Goal: Task Accomplishment & Management: Use online tool/utility

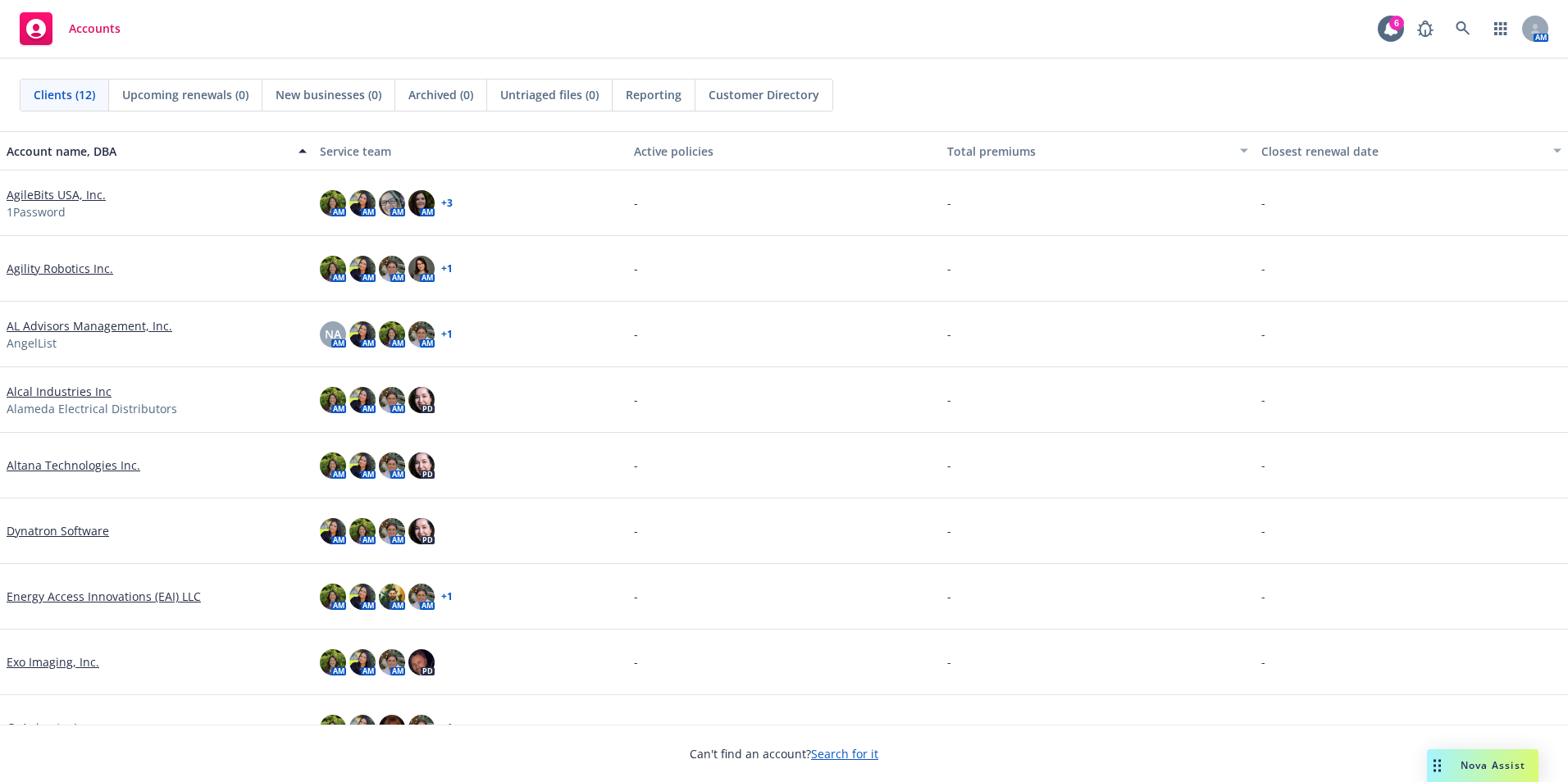
click at [1459, 761] on div "Nova Assist" at bounding box center [1492, 764] width 91 height 14
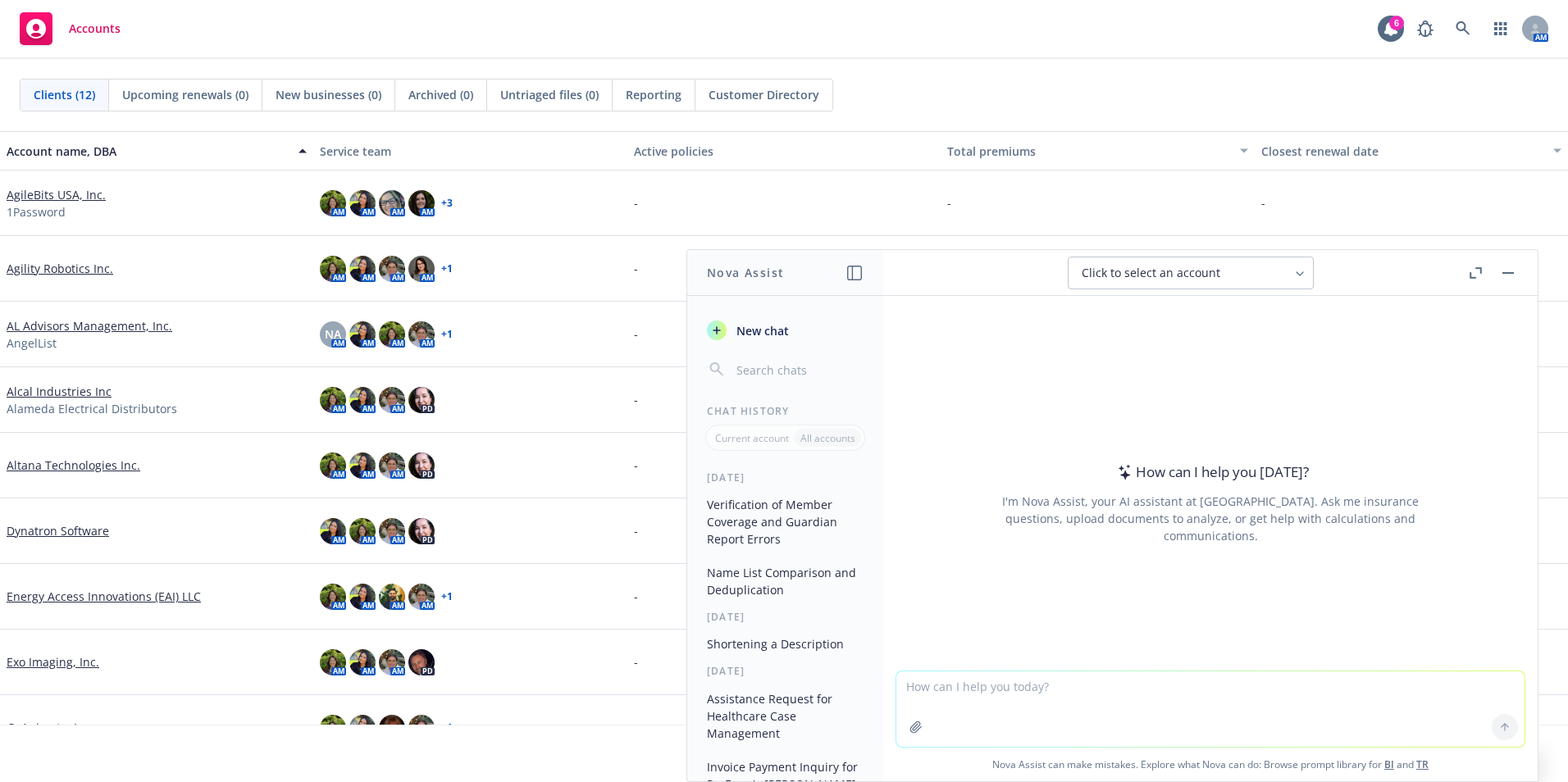
click at [1167, 272] on span "Click to select an account" at bounding box center [1151, 273] width 139 height 17
click at [1226, 265] on div "Click to select an account" at bounding box center [1180, 273] width 199 height 17
click at [1210, 277] on span "Click to select an account" at bounding box center [1151, 273] width 139 height 17
type input "AL Advisors"
click at [1173, 348] on span "AL Advisors Management, Inc." at bounding box center [1150, 355] width 142 height 14
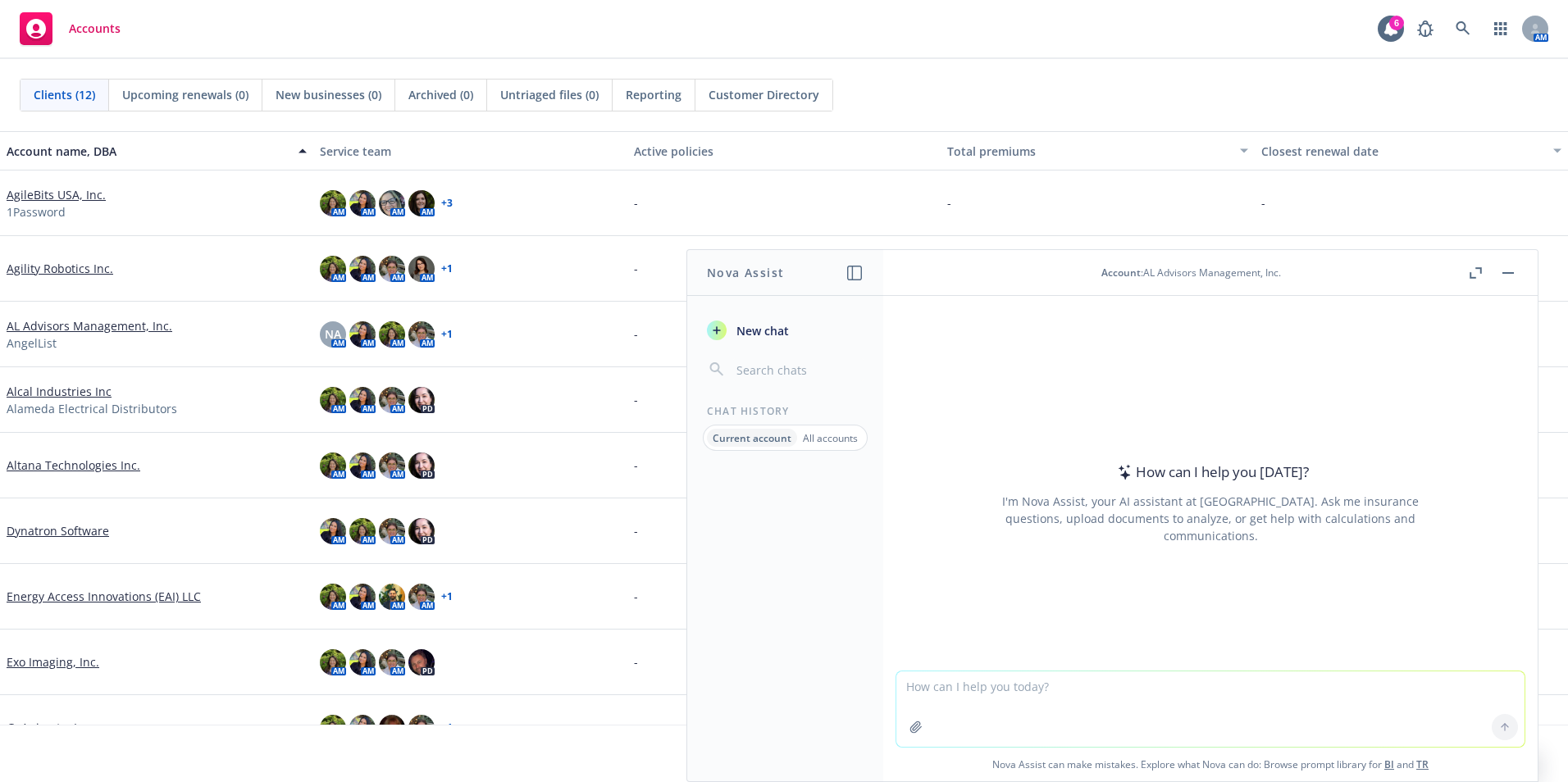
click at [1028, 682] on textarea at bounding box center [1211, 709] width 628 height 76
paste textarea "Simplify Client Communication on OE Timelines. Gather your OE deliverables, OE …"
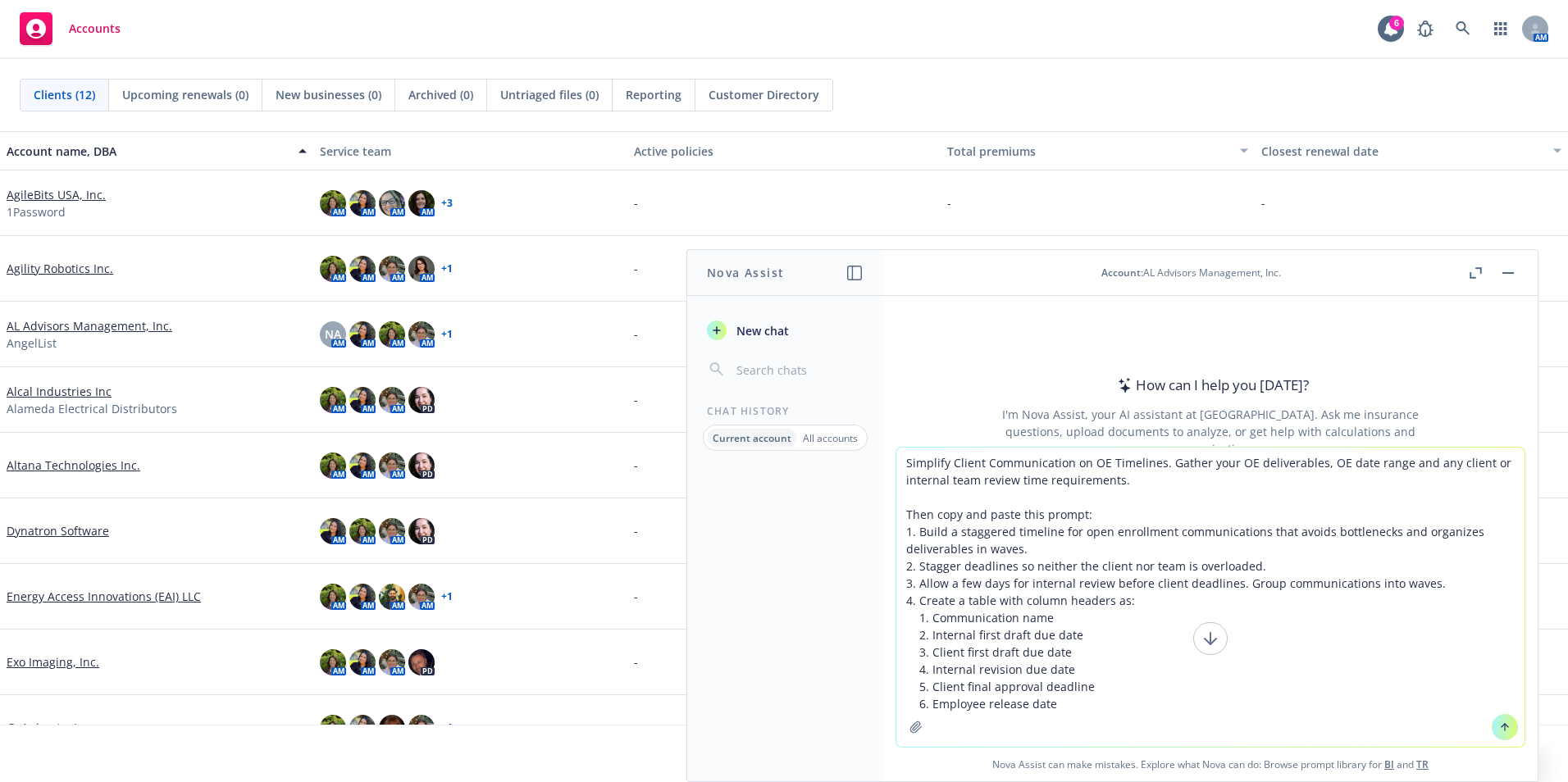
drag, startPoint x: 1038, startPoint y: 686, endPoint x: 909, endPoint y: 514, distance: 215.0
click at [909, 514] on textarea "Simplify Client Communication on OE Timelines. Gather your OE deliverables, OE …" at bounding box center [1211, 597] width 628 height 299
click at [1012, 522] on textarea "Simplify Client Communication on OE Timelines. Gather your OE deliverables, OE …" at bounding box center [1211, 597] width 628 height 299
drag, startPoint x: 1099, startPoint y: 472, endPoint x: 867, endPoint y: 439, distance: 234.3
click at [882, 439] on div "Nova Assist New chat Chat History Current account All accounts Account : AL Adv…" at bounding box center [1210, 515] width 656 height 533
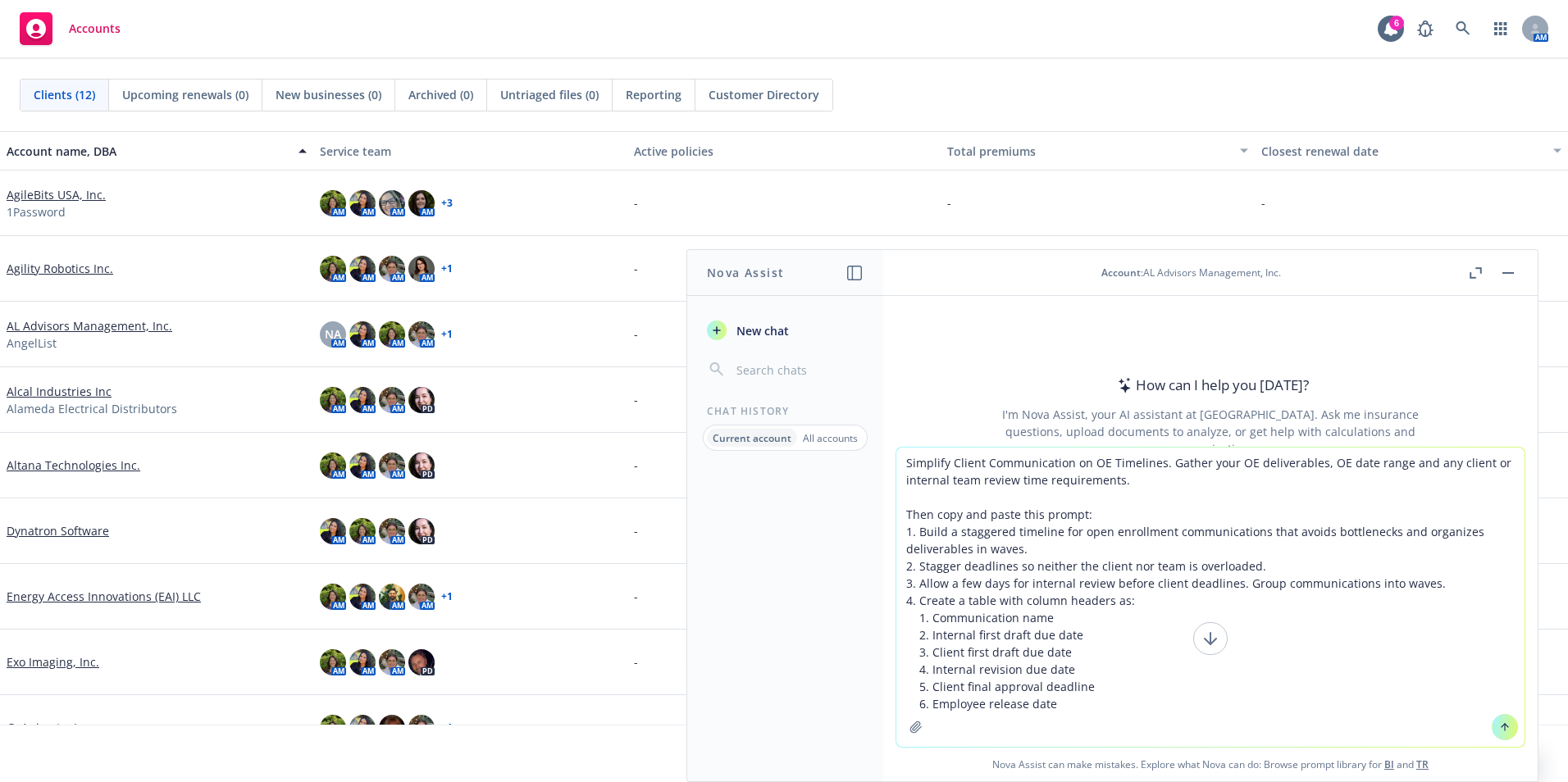
drag, startPoint x: 1081, startPoint y: 512, endPoint x: 860, endPoint y: 452, distance: 229.0
click at [882, 447] on div "Nova Assist New chat Chat History Current account All accounts Account : AL Adv…" at bounding box center [1210, 515] width 656 height 533
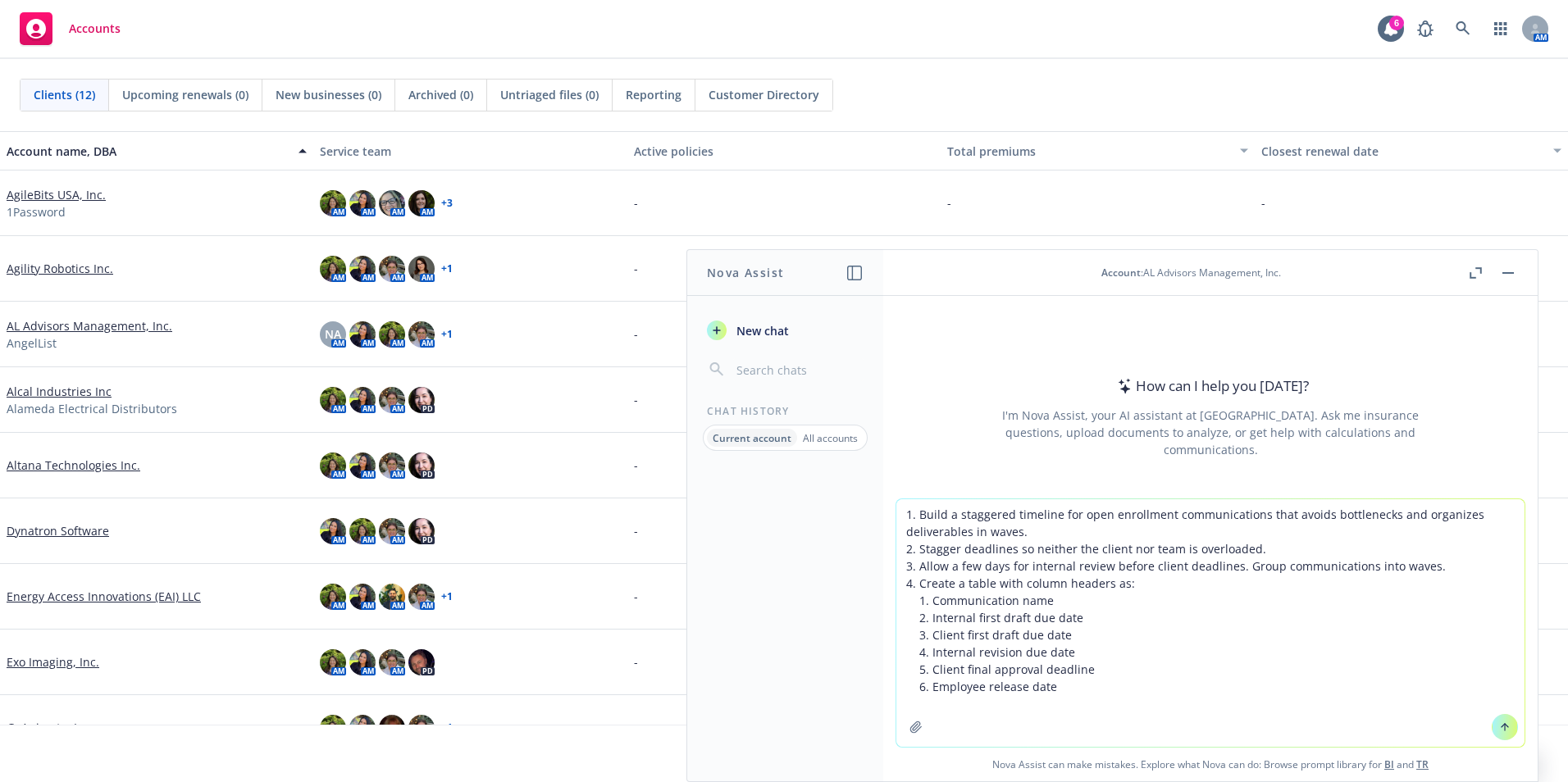
type textarea "1. Build a staggered timeline for open enrollment communications that avoids bo…"
click at [1502, 718] on button at bounding box center [1504, 727] width 26 height 26
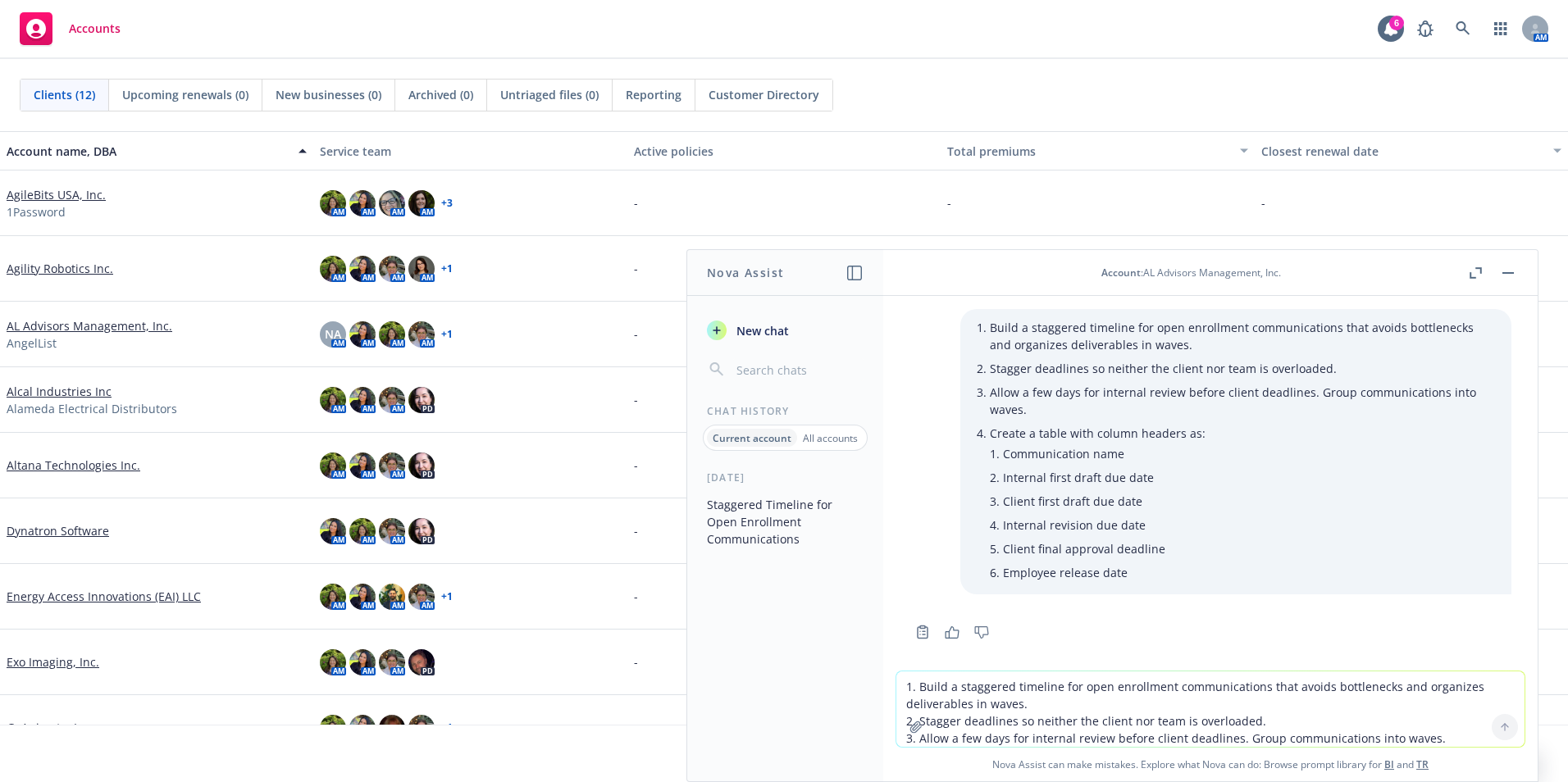
click at [852, 271] on icon "button" at bounding box center [854, 273] width 15 height 15
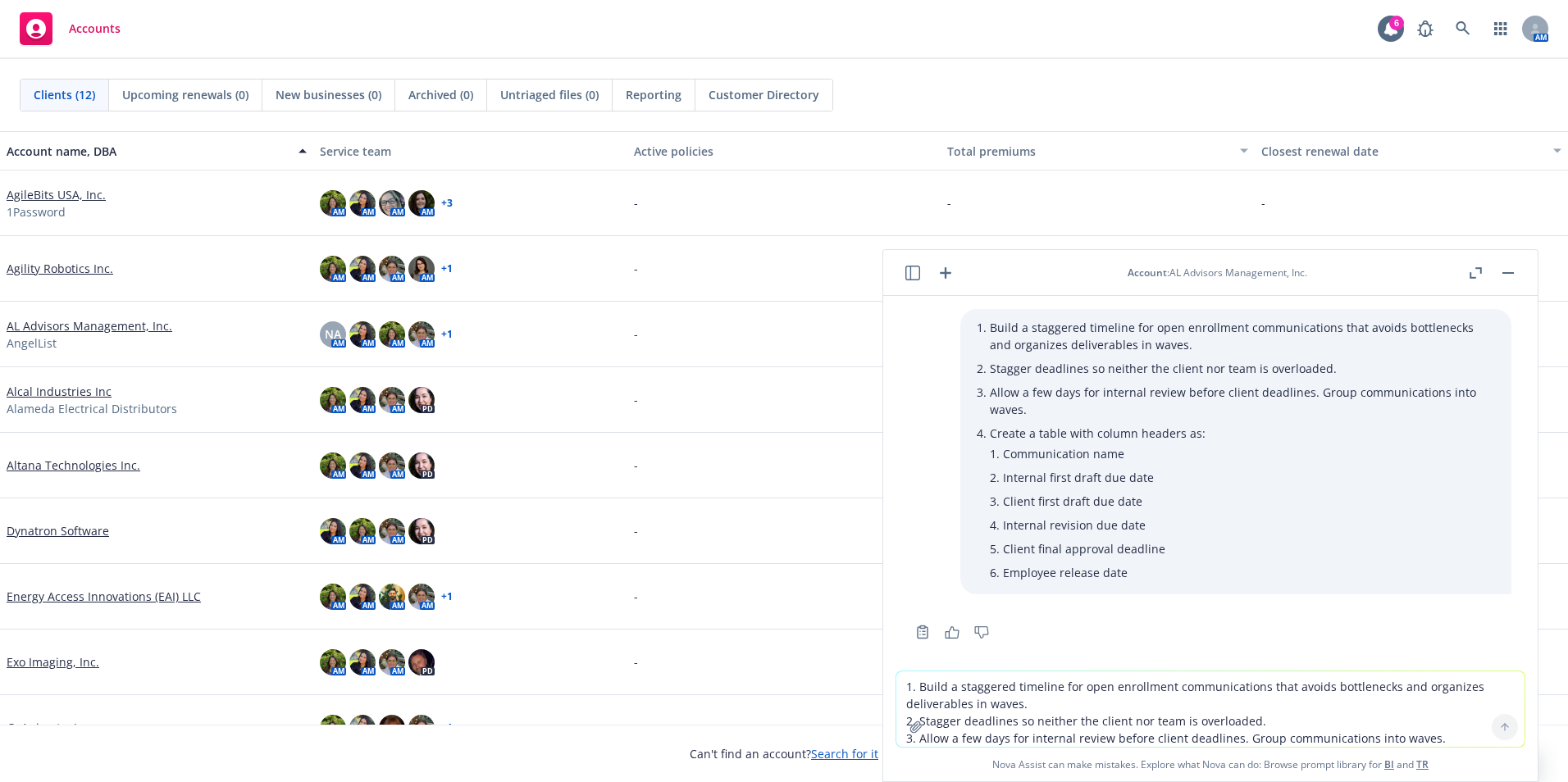
click at [949, 271] on icon "button" at bounding box center [945, 272] width 19 height 19
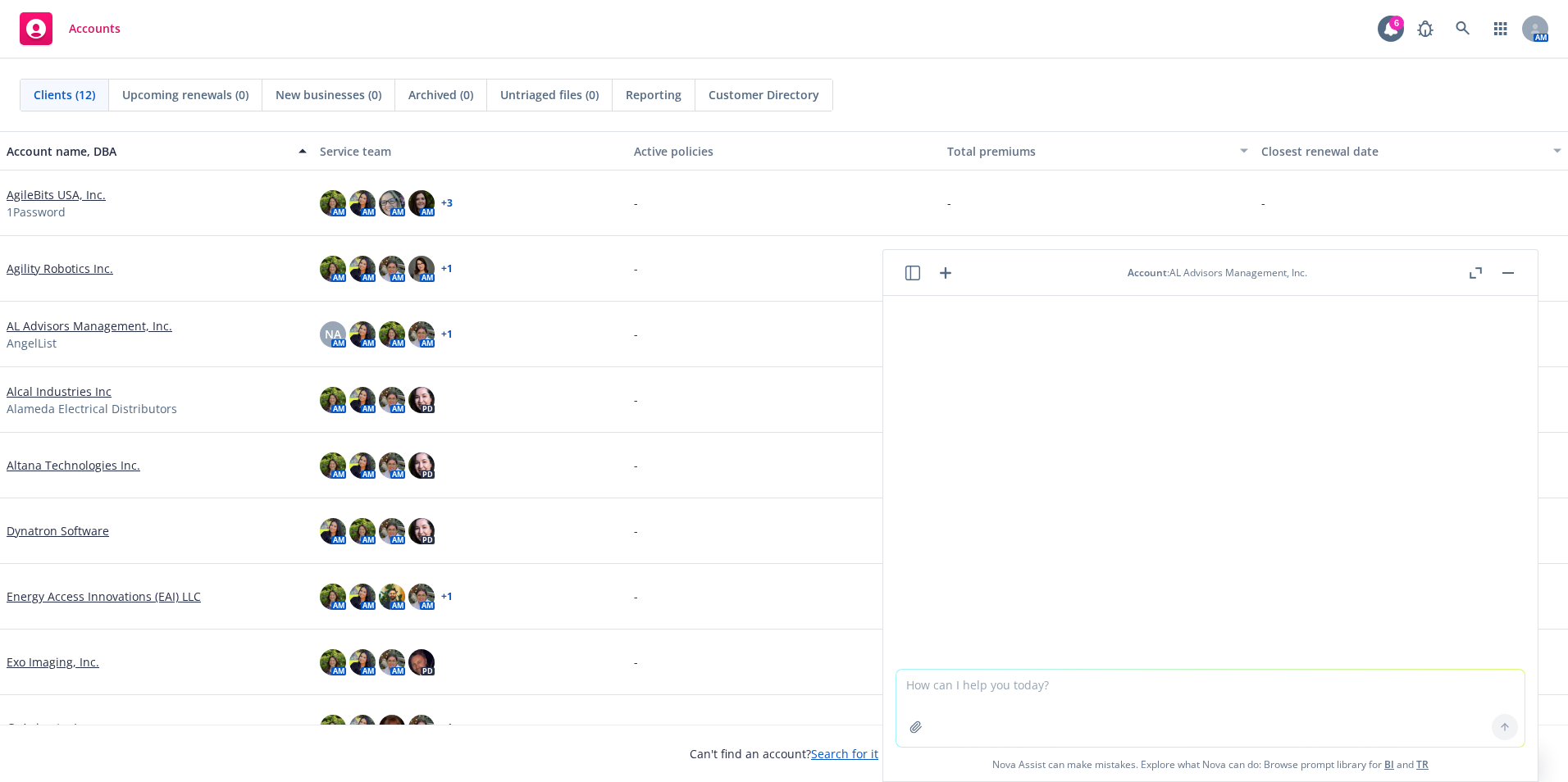
click at [1008, 685] on textarea at bounding box center [1211, 707] width 628 height 77
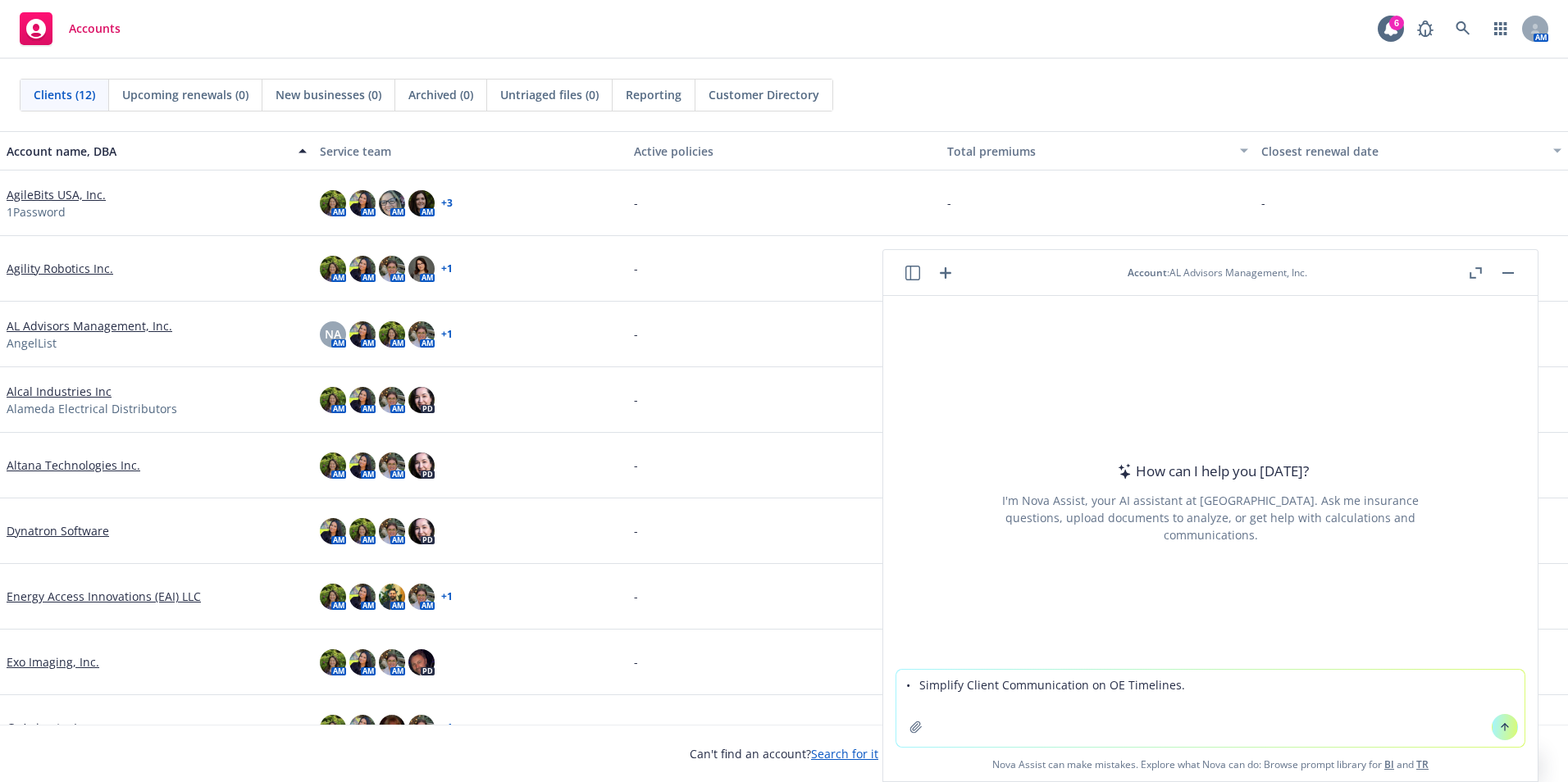
drag, startPoint x: 912, startPoint y: 688, endPoint x: 877, endPoint y: 684, distance: 35.2
click at [877, 684] on body "Accounts 6 AM Clients (12) Upcoming renewals (0) New businesses (0) Archived (0…" at bounding box center [784, 391] width 1568 height 782
type textarea "Simplify Client Communication on OE Timelines."
click at [1269, 269] on div "Account : AL Advisors Management, Inc." at bounding box center [1217, 272] width 179 height 14
click at [1229, 282] on header "Account : AL Advisors Management, Inc." at bounding box center [1210, 273] width 655 height 46
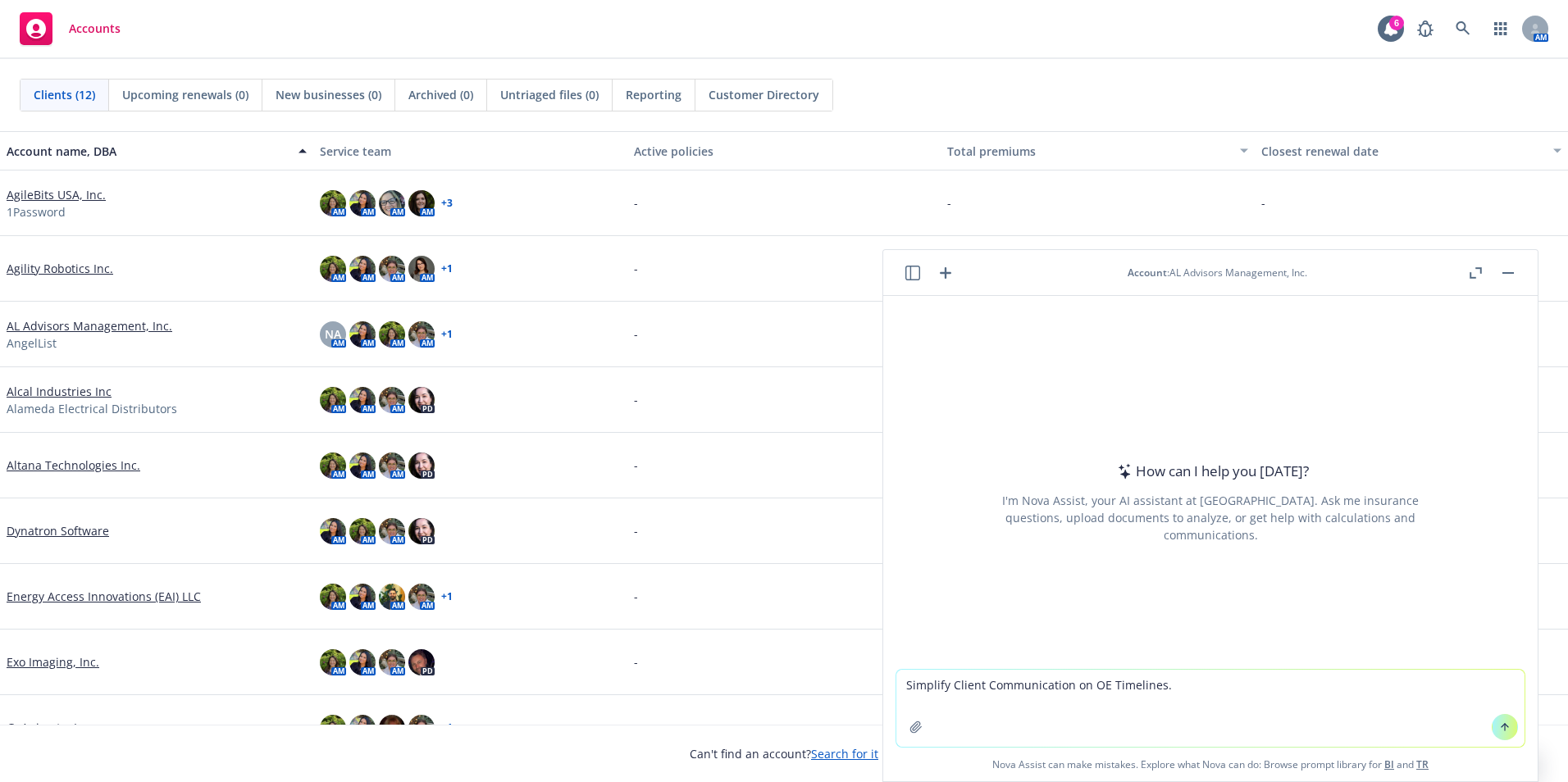
drag, startPoint x: 1005, startPoint y: 268, endPoint x: 967, endPoint y: 269, distance: 38.0
click at [979, 269] on div "Account : AL Advisors Management, Inc." at bounding box center [1217, 272] width 497 height 14
click at [955, 272] on icon "button" at bounding box center [945, 272] width 19 height 19
click at [918, 270] on icon "button" at bounding box center [912, 273] width 15 height 15
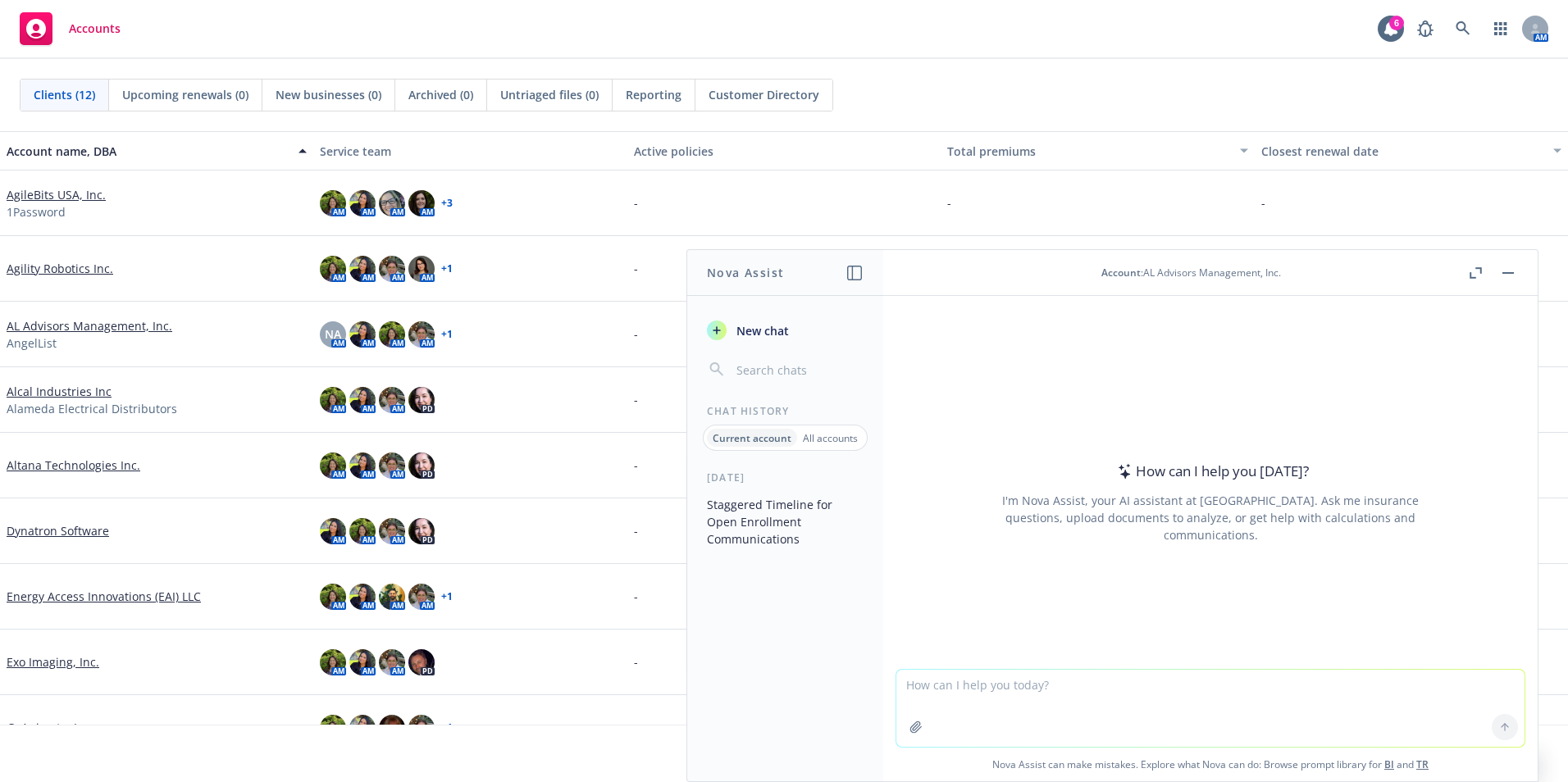
click at [780, 373] on input "button" at bounding box center [798, 369] width 130 height 23
click at [821, 443] on p "All accounts" at bounding box center [829, 438] width 54 height 14
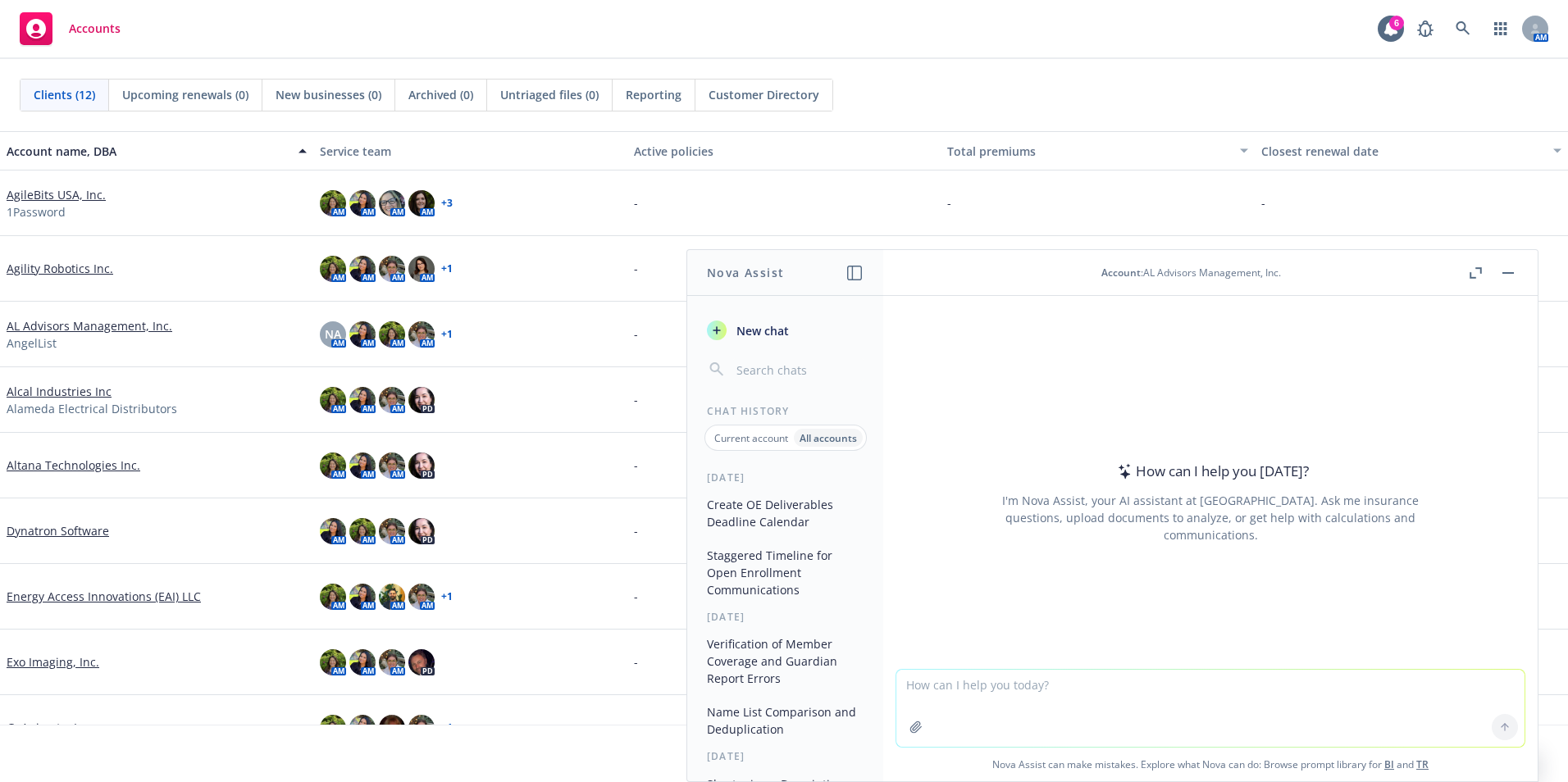
paste textarea "• Simplify Client Communication on OE Timelines."
type textarea "• Simplify Client Communication on OE Timelines."
click at [1507, 269] on button "button" at bounding box center [1507, 272] width 19 height 19
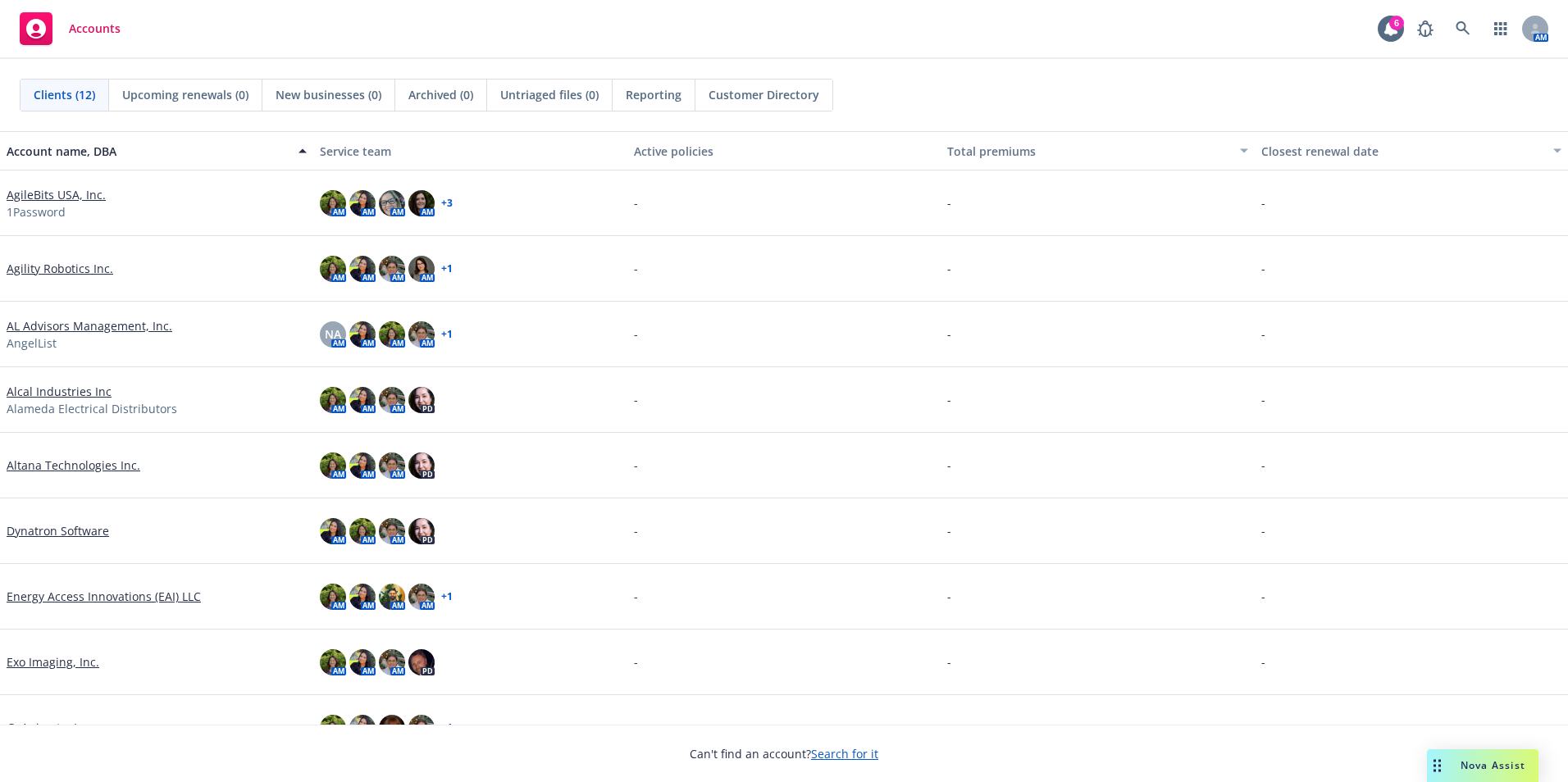
click at [1490, 754] on div "Nova Assist" at bounding box center [1482, 766] width 112 height 33
click at [1461, 763] on span "Nova Assist" at bounding box center [1493, 764] width 65 height 14
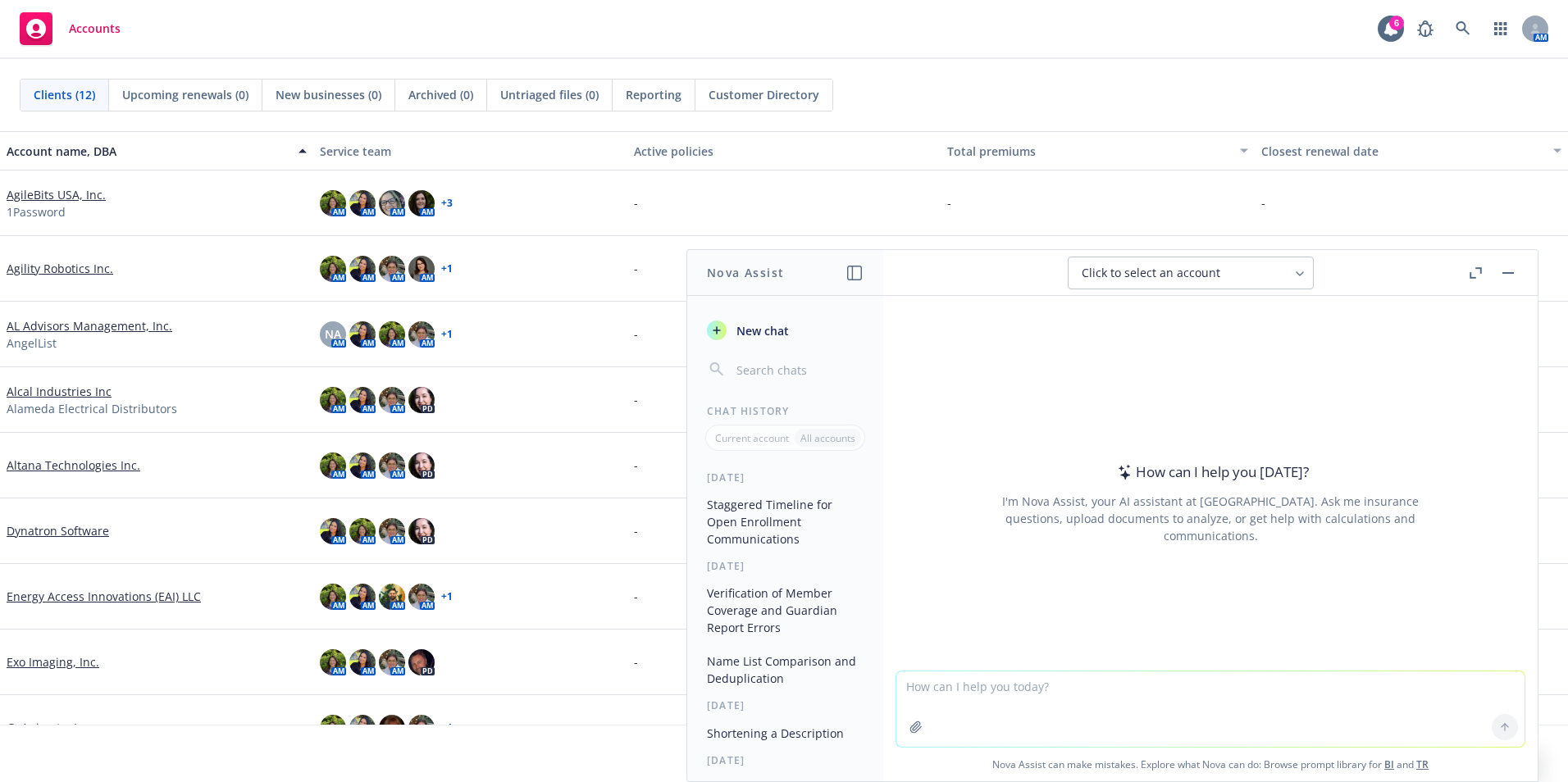
click at [1048, 736] on textarea at bounding box center [1211, 709] width 628 height 76
type textarea "C"
type textarea "a"
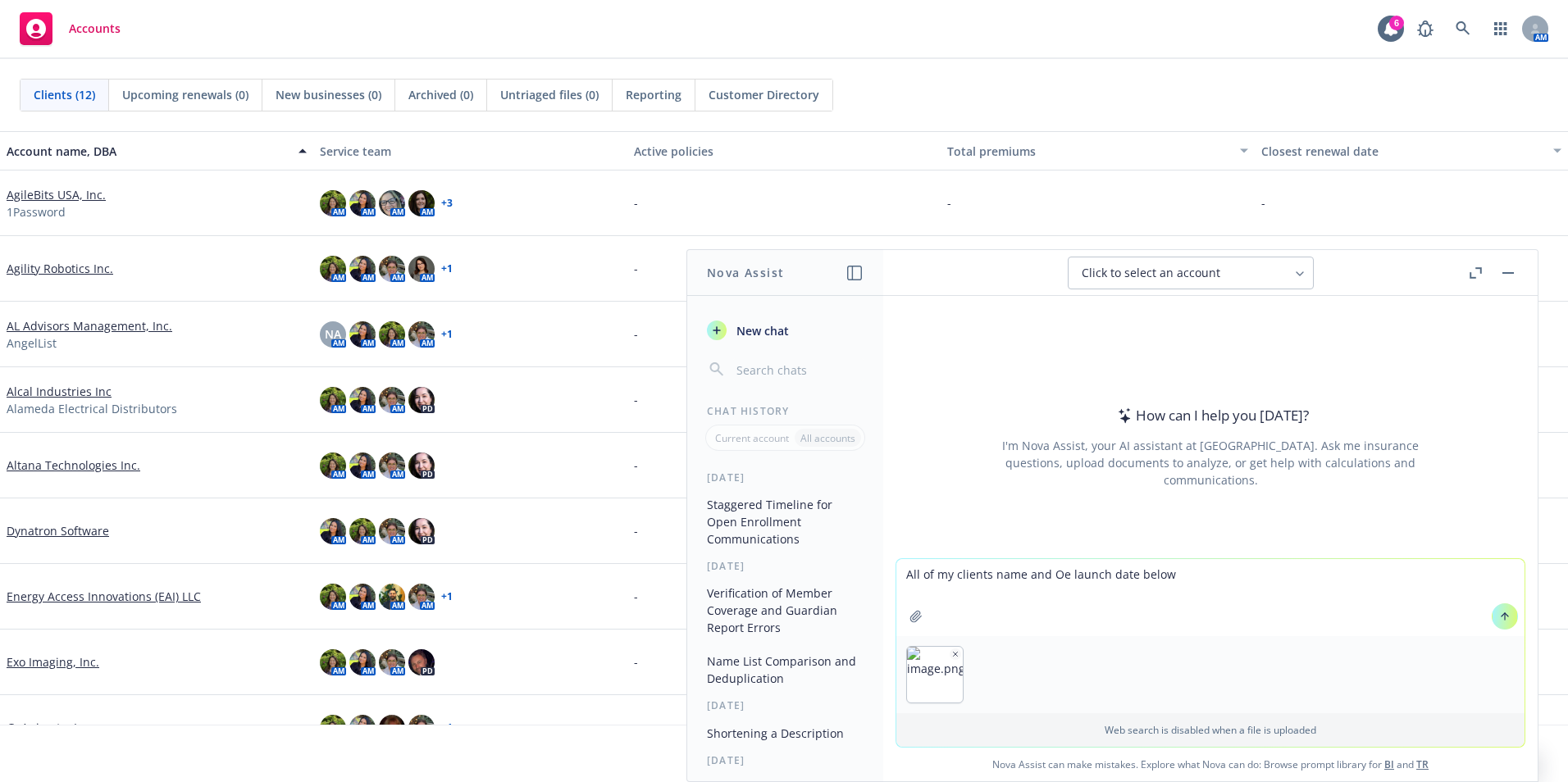
click at [908, 574] on textarea "All of my clients name and Oe launch date below" at bounding box center [1211, 597] width 628 height 77
click at [1497, 568] on textarea "Build a deadline caledner to see all my clients oe deliverables All of my clien…" at bounding box center [1211, 597] width 628 height 77
paste textarea "1. Work backwards from each client’s OE launch date using standard lead times 2…"
type textarea "Build a deadline caledner to see all my clients oe deliverables All of my clien…"
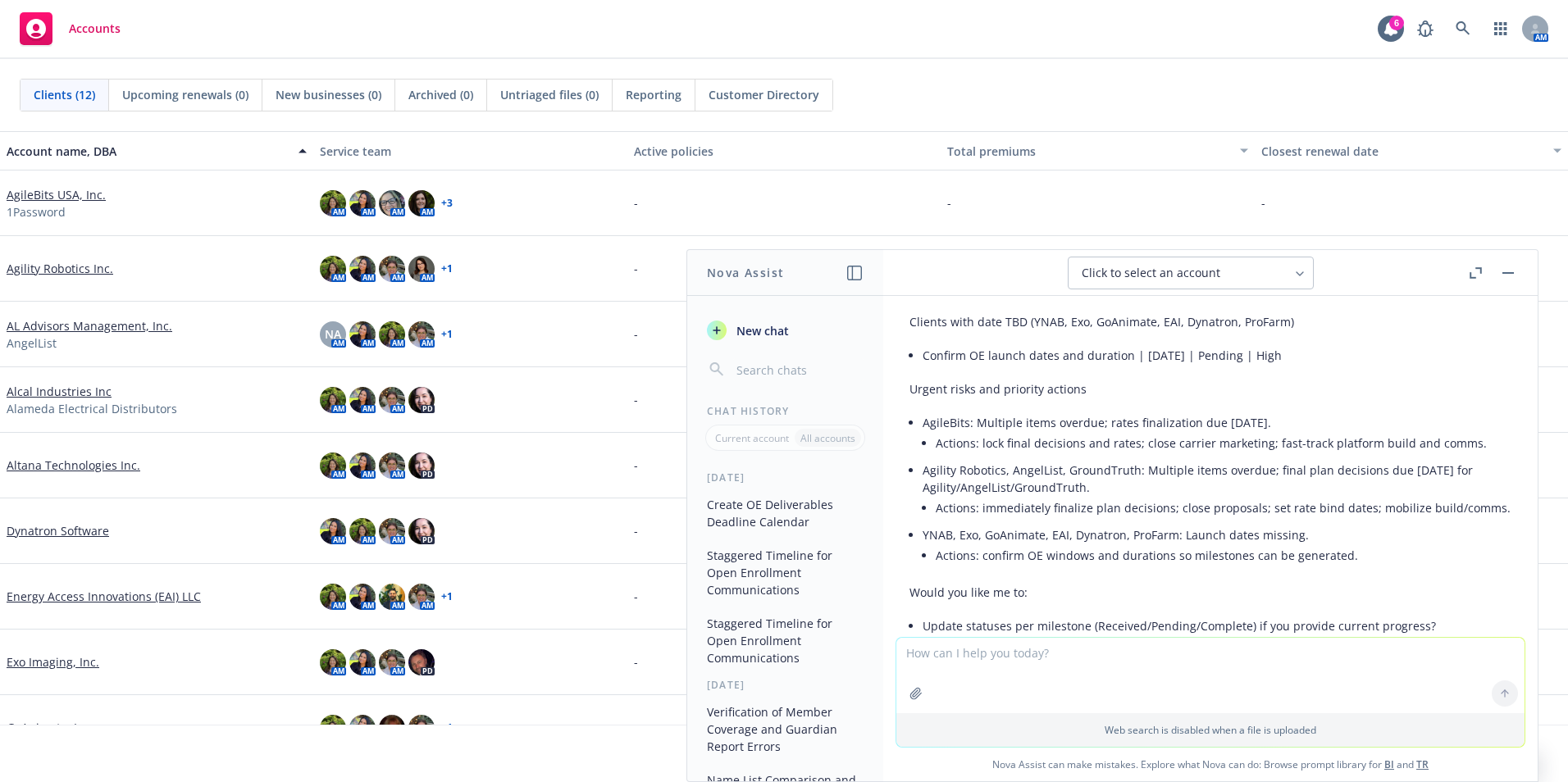
scroll to position [2540, 0]
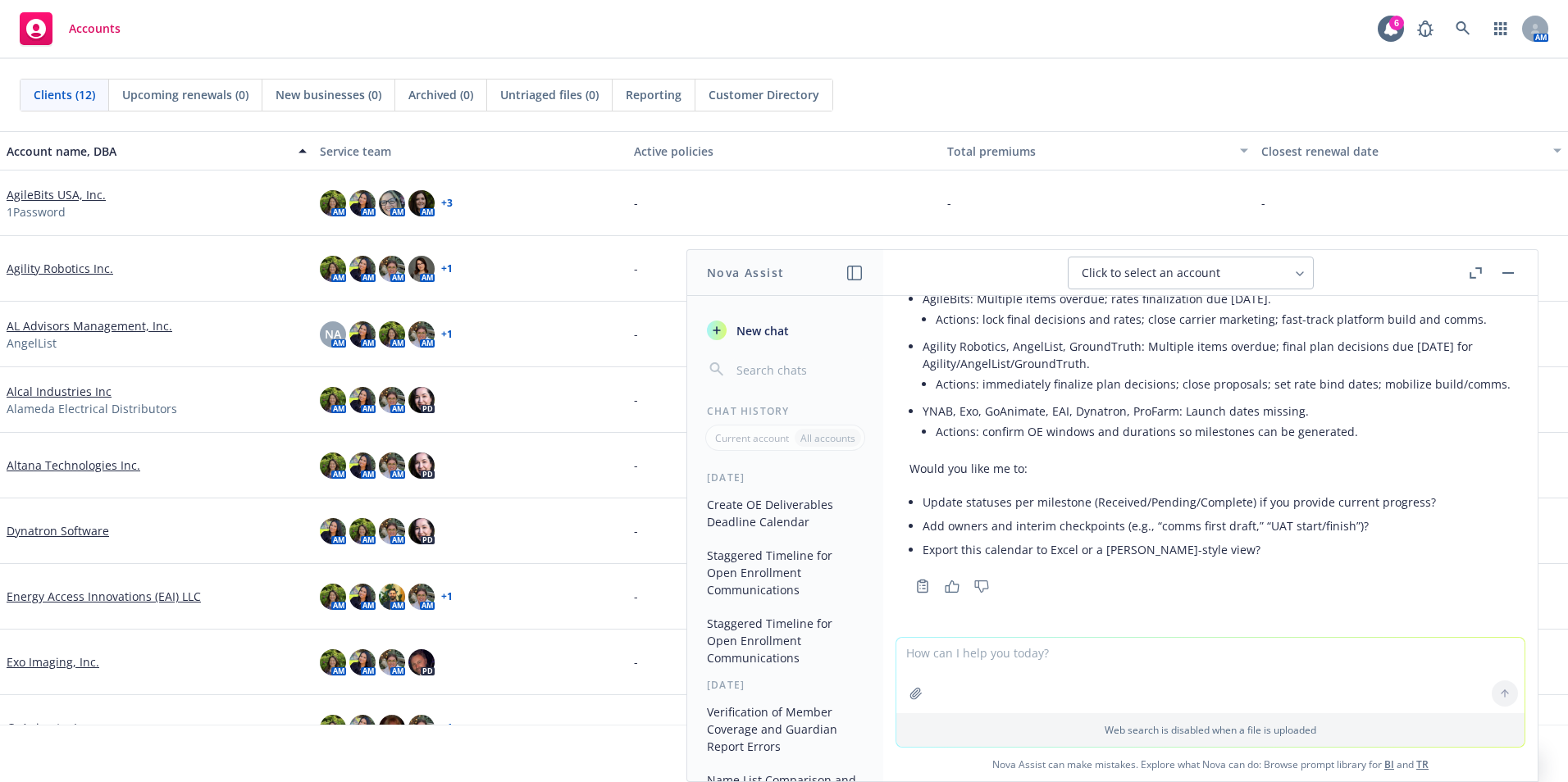
click at [1021, 662] on textarea at bounding box center [1211, 676] width 628 height 76
type textarea "create a chart to export into excel"
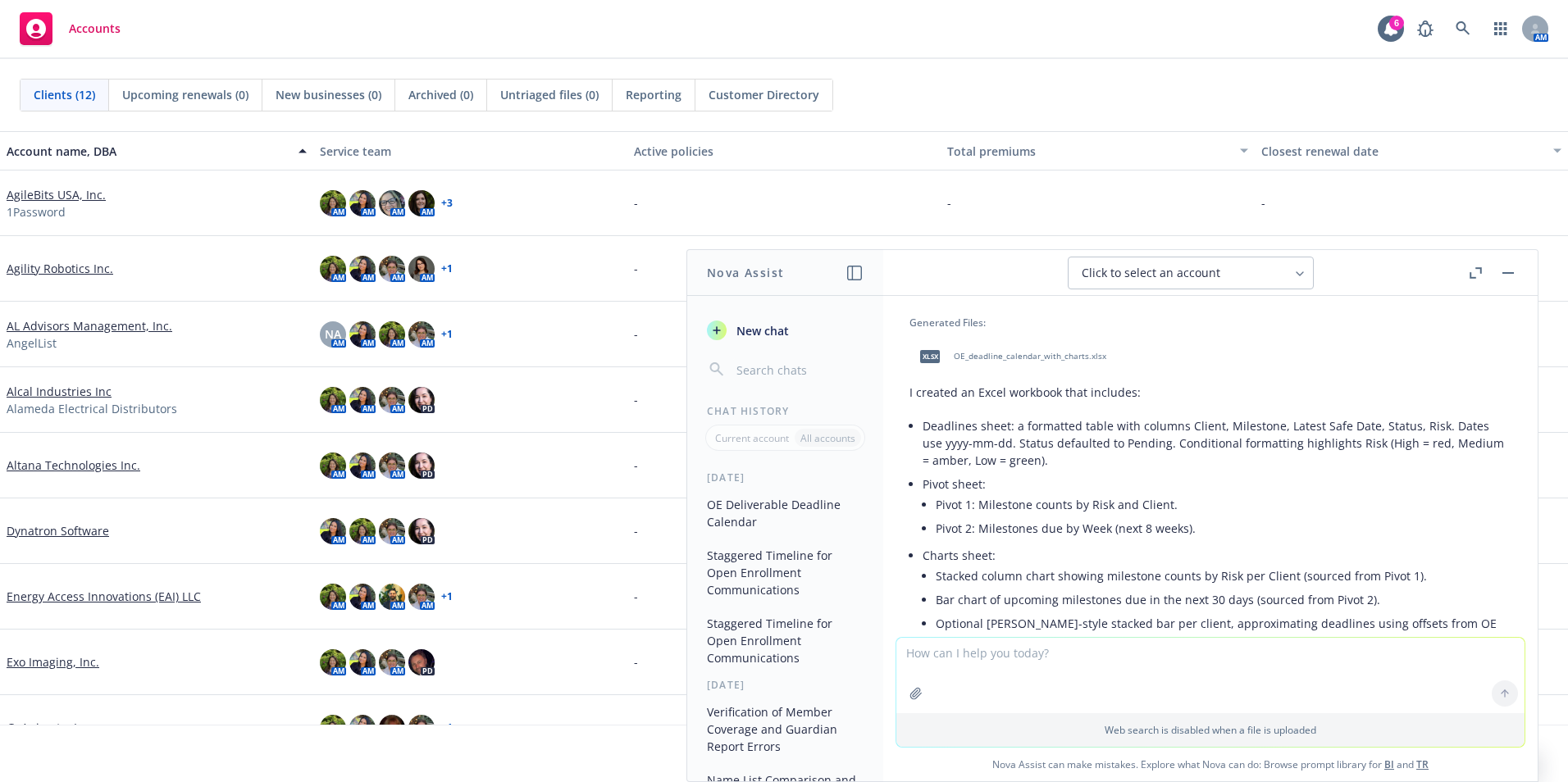
scroll to position [2869, 0]
click at [947, 373] on div "xlsx" at bounding box center [929, 361] width 34 height 34
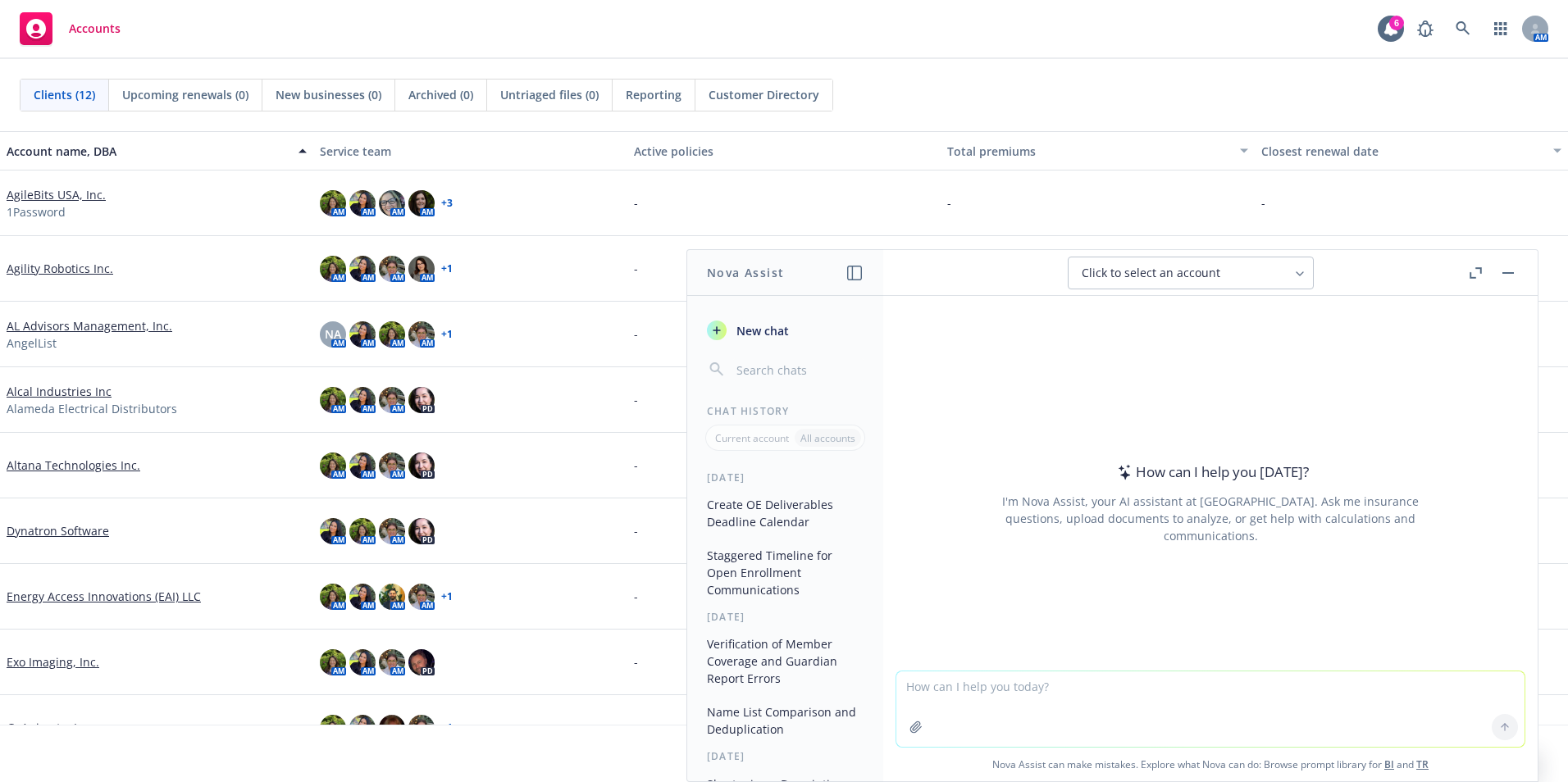
paste textarea "• Simplify Client Communication on OE Timelines."
click at [1224, 270] on div "Click to select an account" at bounding box center [1180, 273] width 199 height 17
click at [1225, 270] on div "Click to select an account" at bounding box center [1180, 273] width 199 height 17
click at [1499, 725] on icon at bounding box center [1504, 727] width 11 height 11
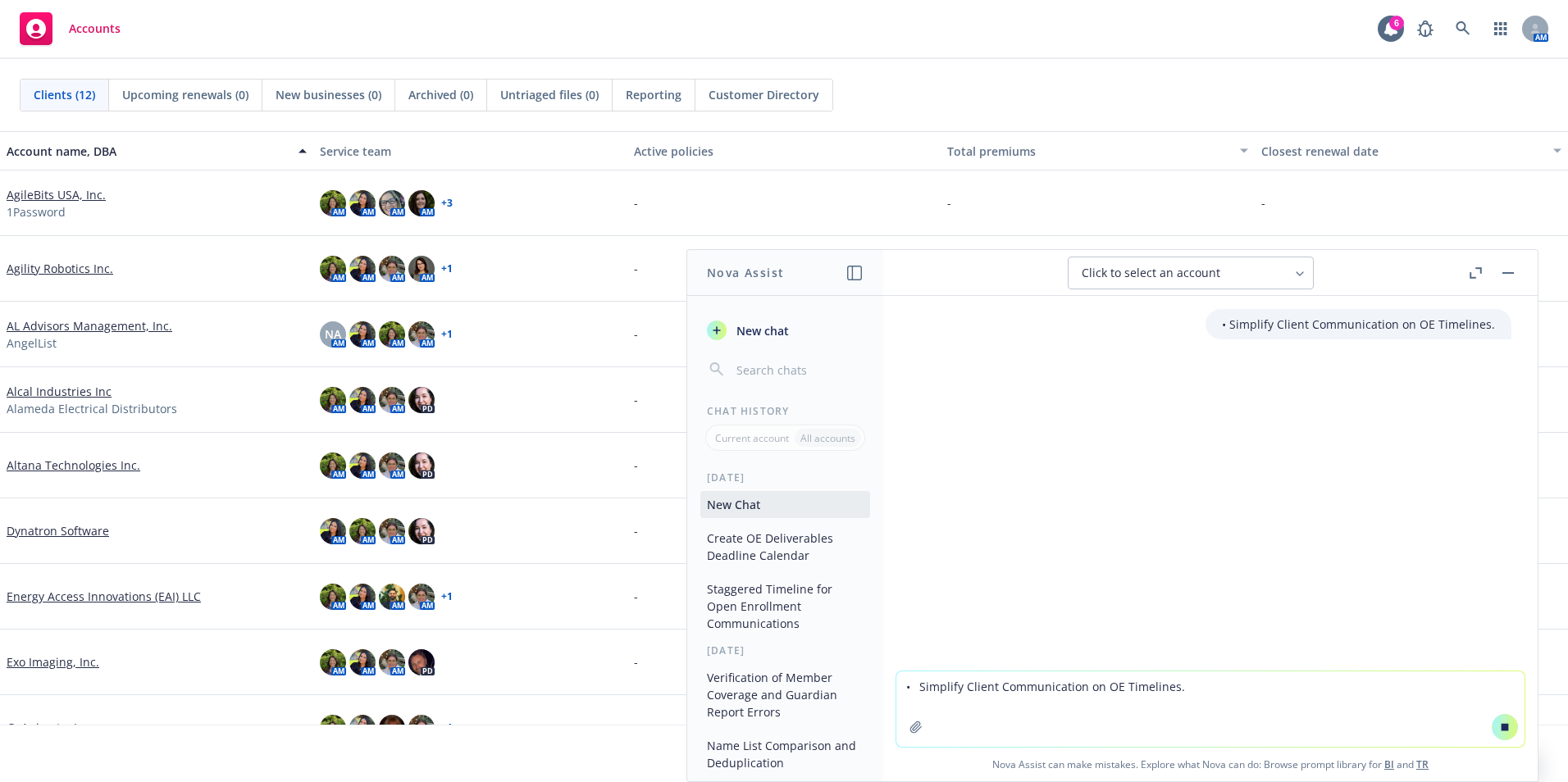
click at [1175, 699] on textarea "• Simplify Client Communication on OE Timelines." at bounding box center [1211, 709] width 628 height 76
paste textarea "1. Build a staggered timeline for open enrollment communications that avoids bo…"
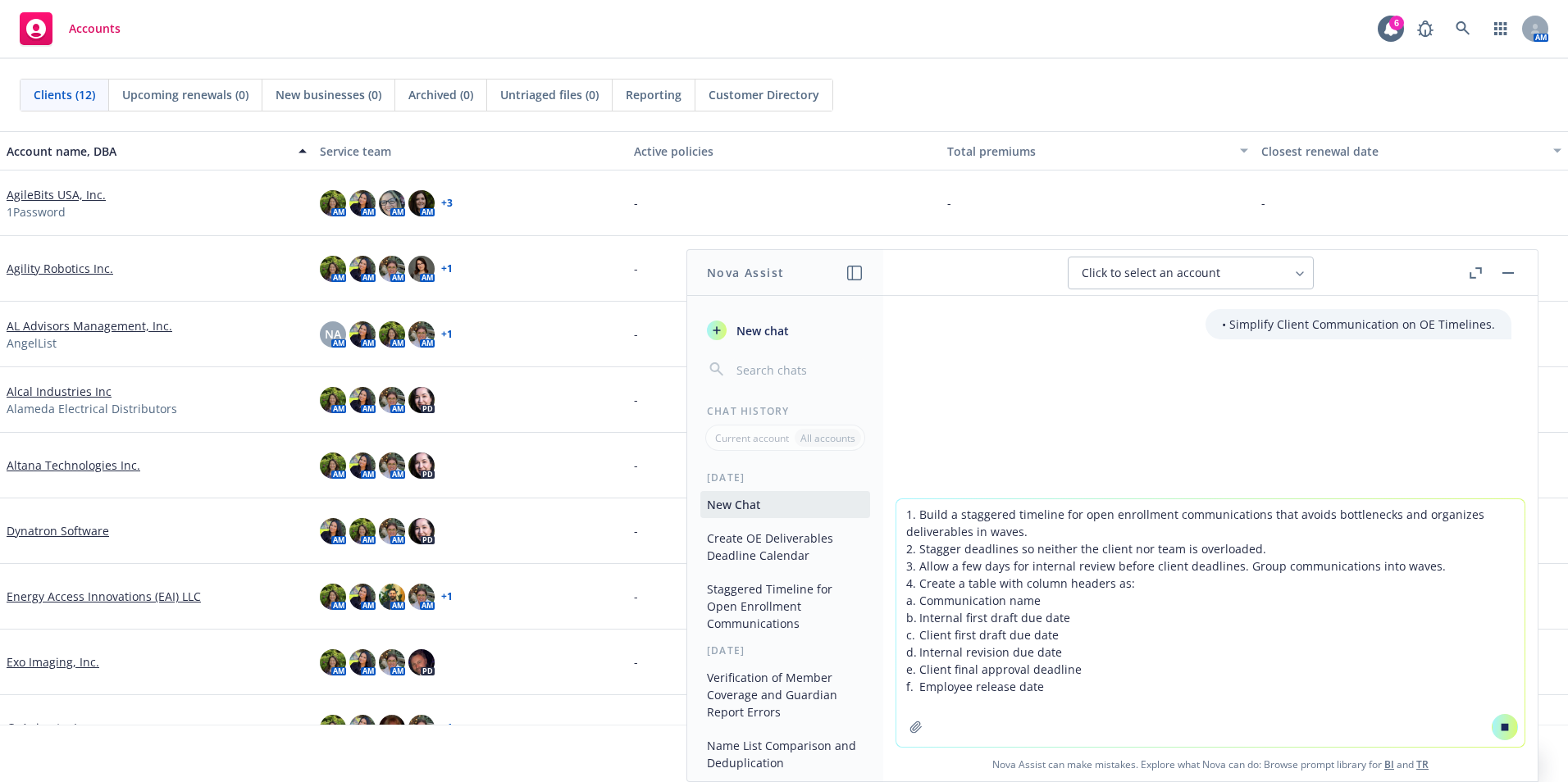
click at [1333, 706] on textarea "1. Build a staggered timeline for open enrollment communications that avoids bo…" at bounding box center [1211, 623] width 628 height 247
click at [1223, 668] on textarea "1. Build a staggered timeline for open enrollment communications that avoids bo…" at bounding box center [1211, 623] width 628 height 247
type textarea "1. Build a staggered timeline for open enrollment communications that avoids bo…"
click at [1262, 271] on div "Click to select an account" at bounding box center [1180, 273] width 199 height 17
click at [1231, 419] on div at bounding box center [1211, 415] width 628 height 19
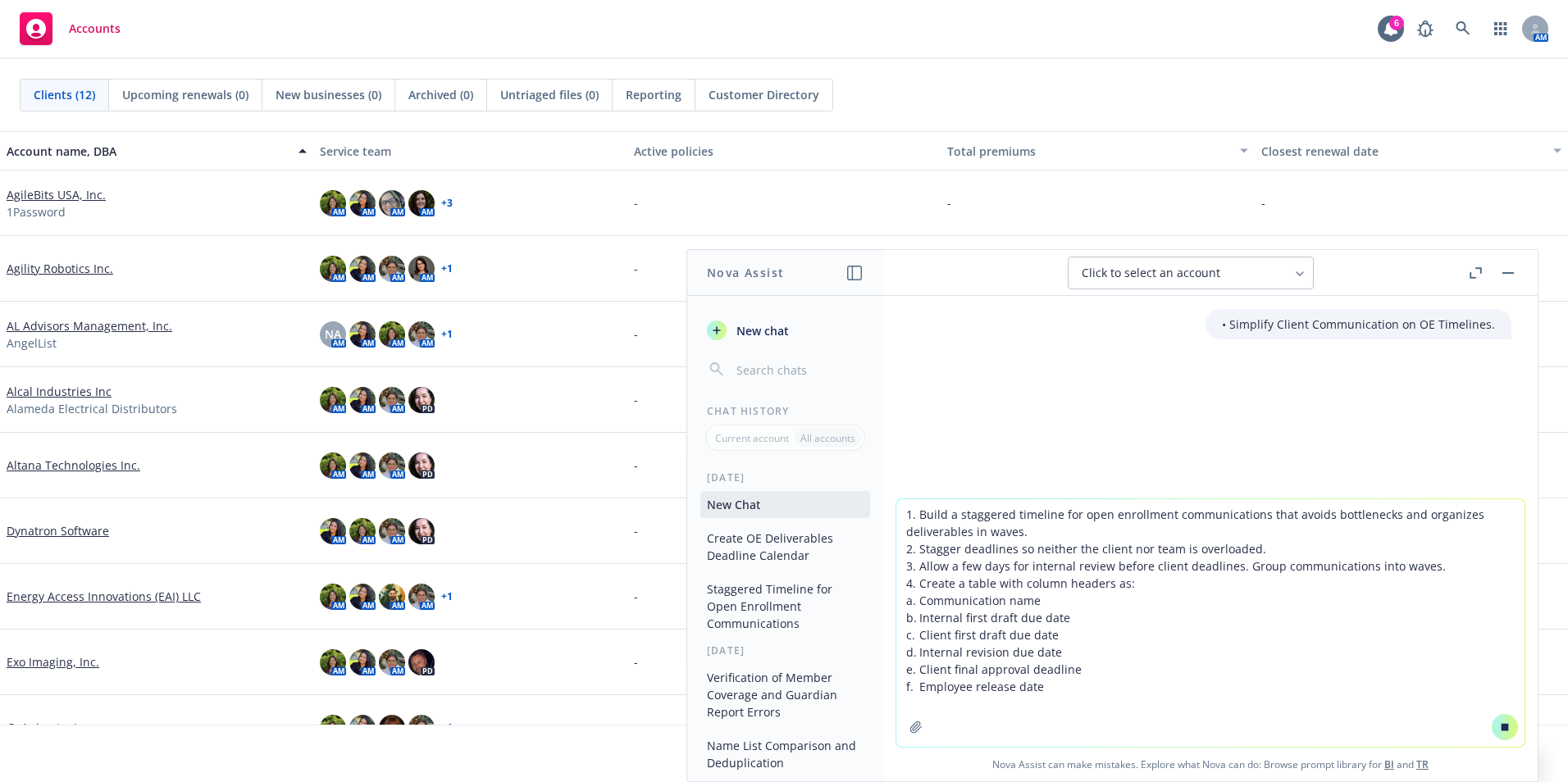
drag, startPoint x: 1115, startPoint y: 667, endPoint x: 1227, endPoint y: 680, distance: 112.8
click at [1132, 668] on textarea "1. Build a staggered timeline for open enrollment communications that avoids bo…" at bounding box center [1211, 623] width 628 height 247
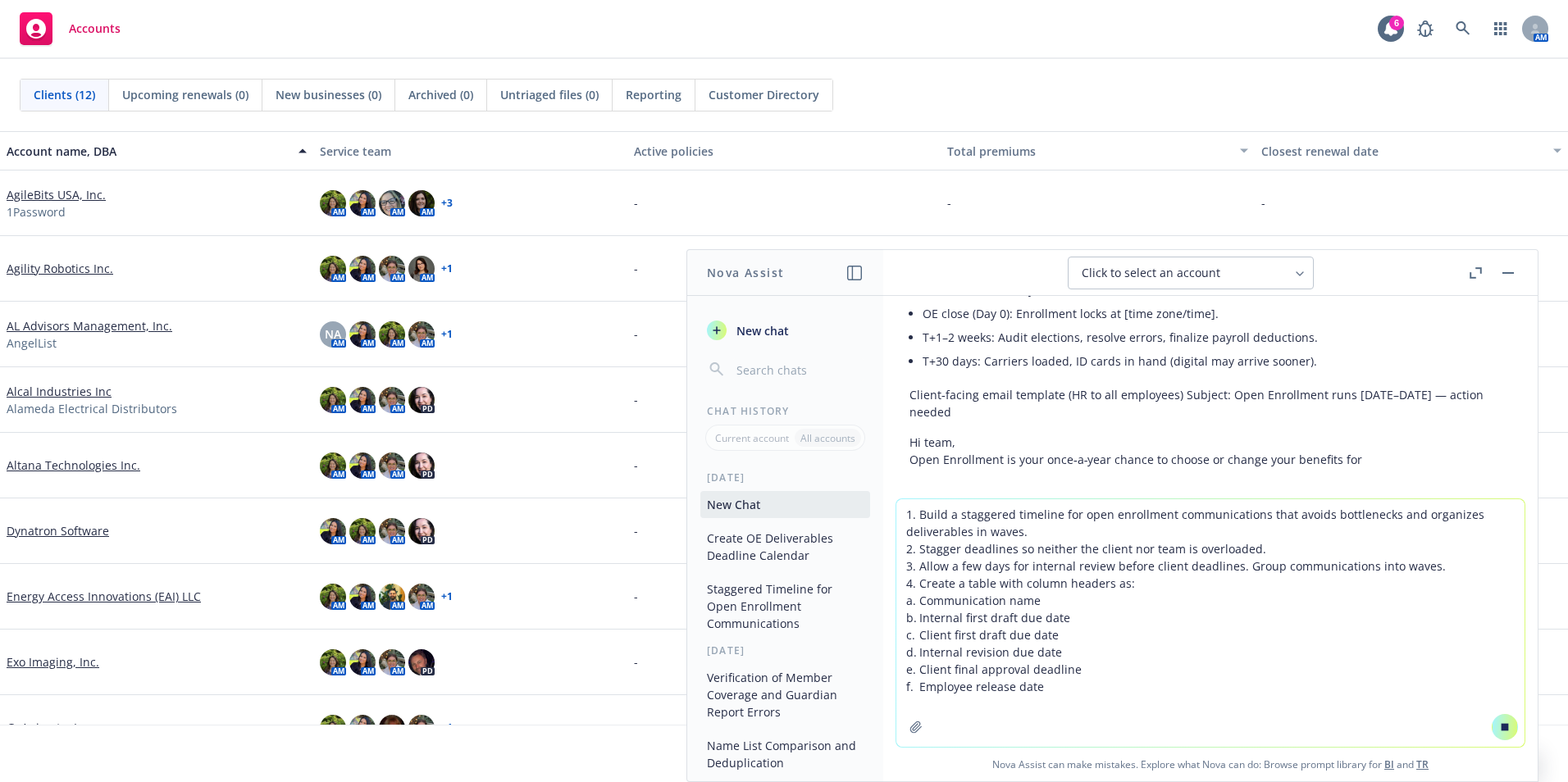
scroll to position [415, 0]
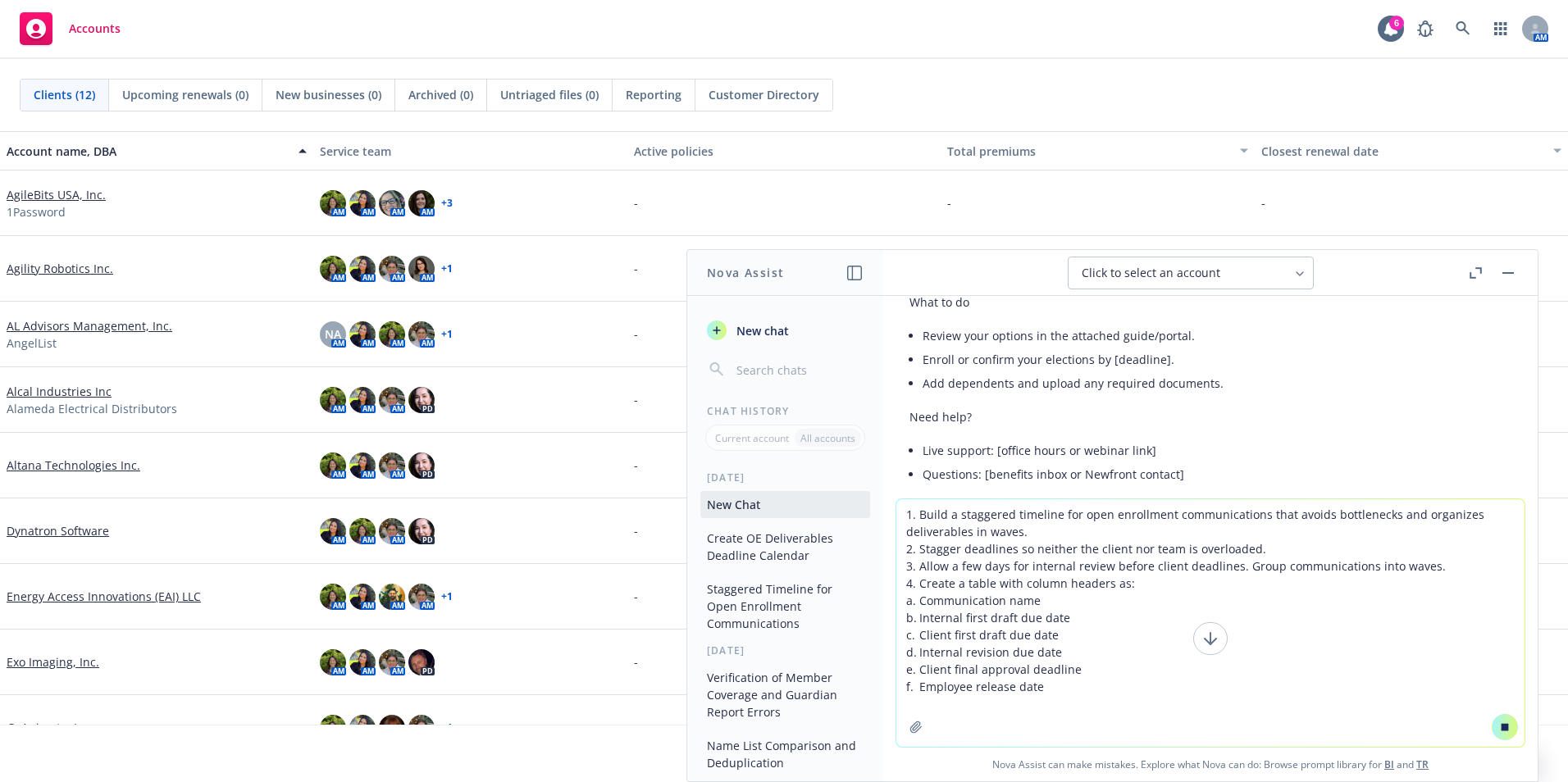
click at [1210, 641] on icon at bounding box center [1210, 638] width 19 height 19
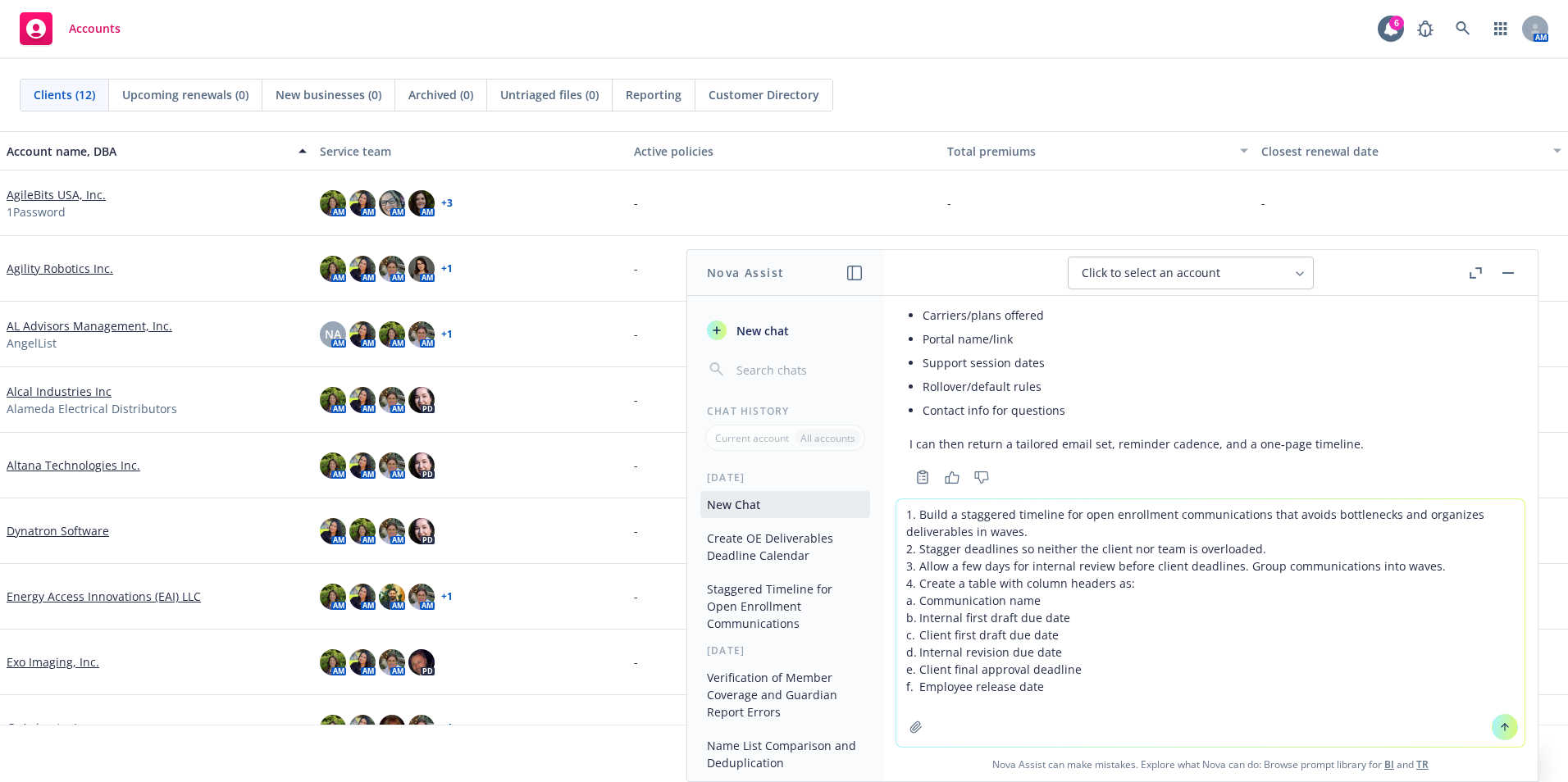
scroll to position [1845, 0]
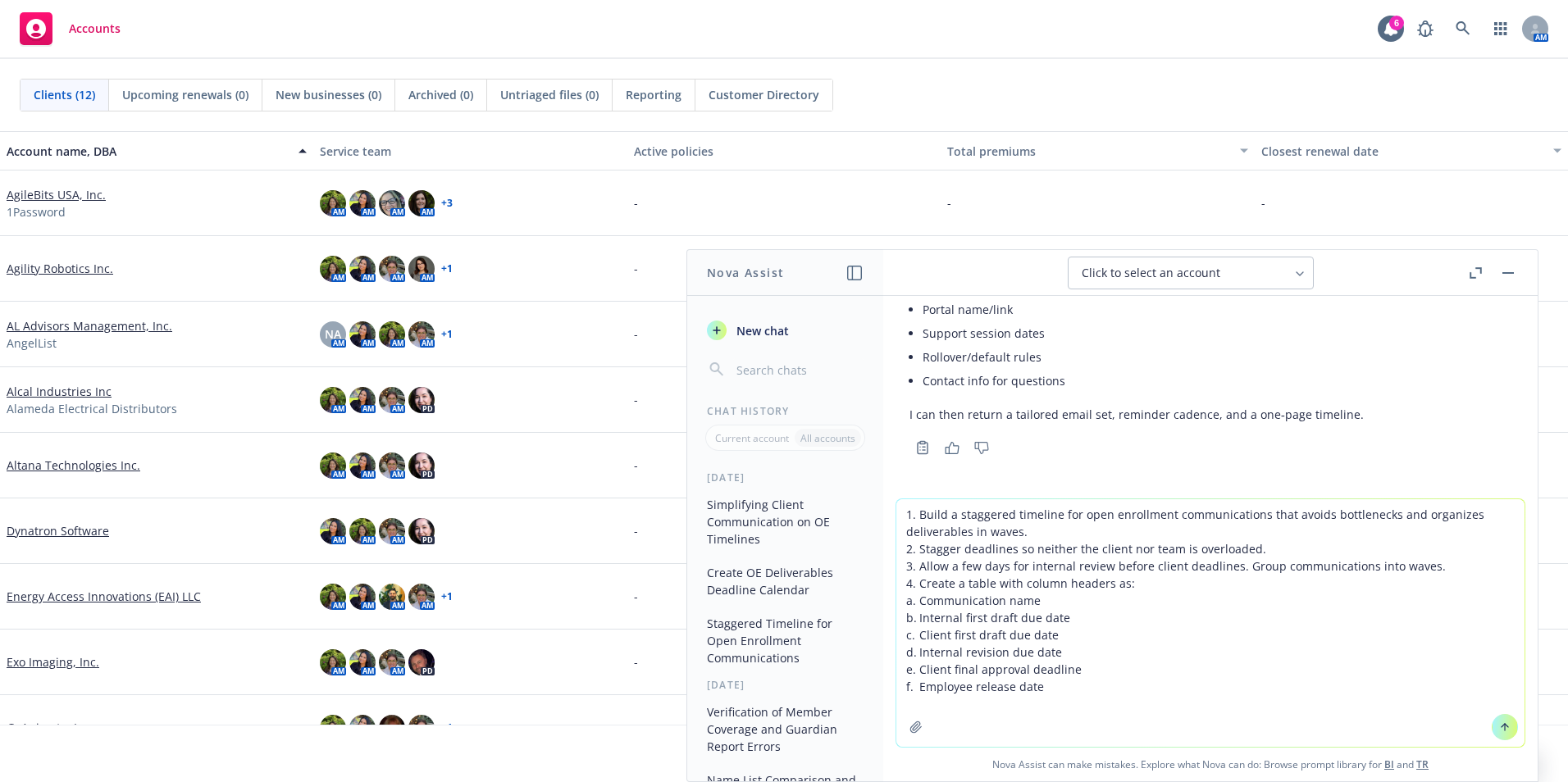
click at [1495, 720] on button at bounding box center [1504, 727] width 26 height 26
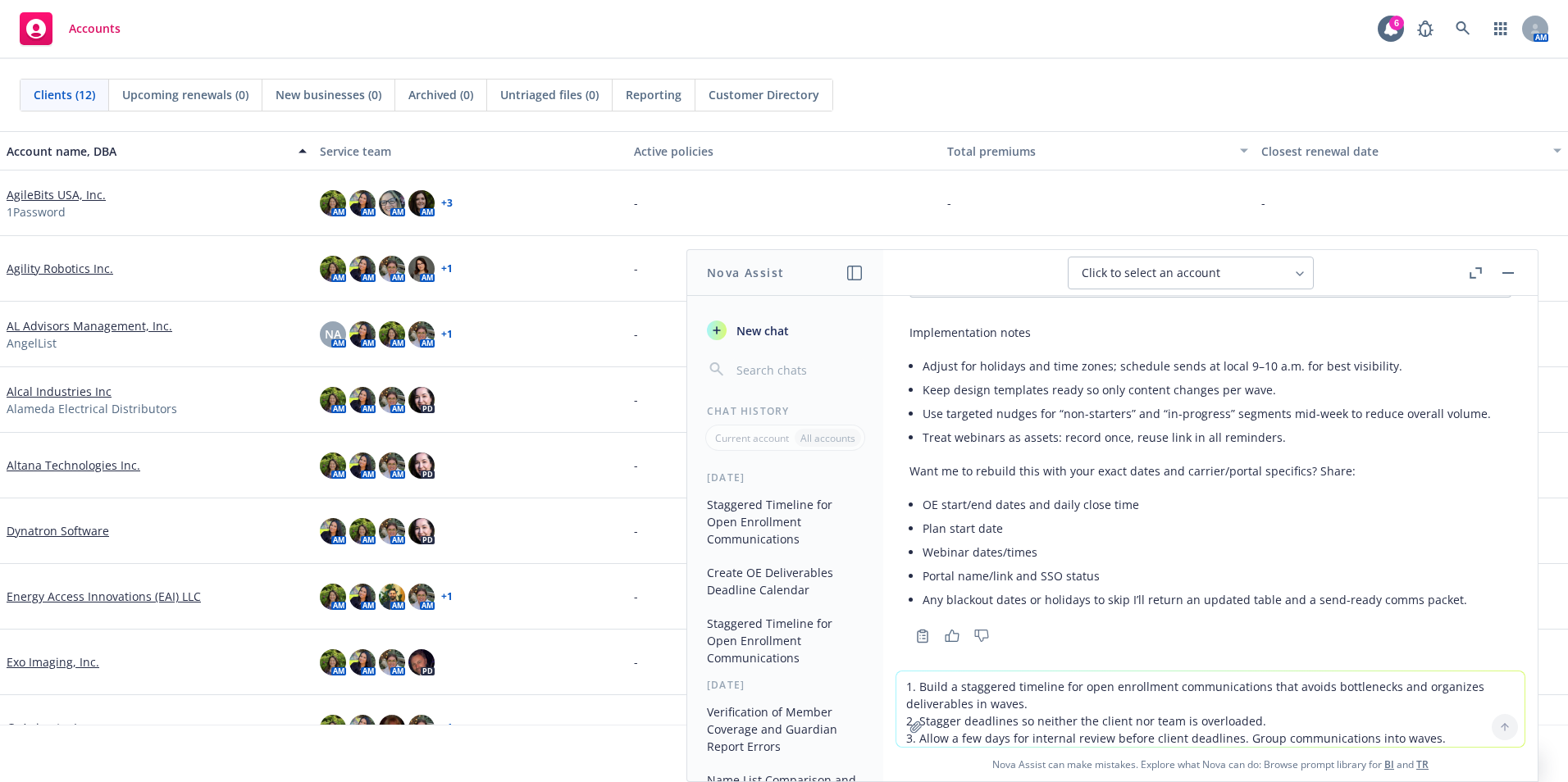
scroll to position [3280, 0]
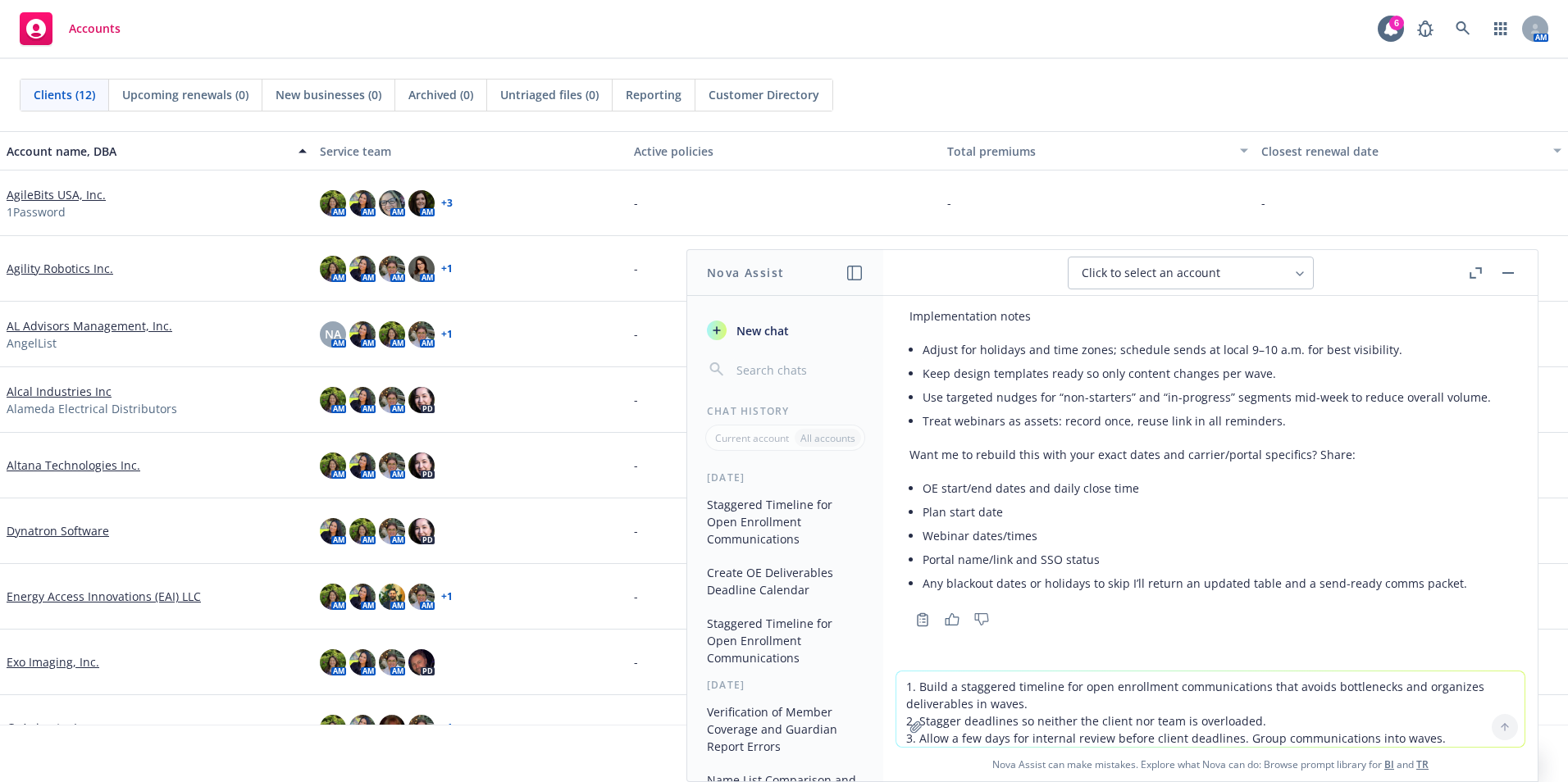
click at [992, 695] on textarea "1. Build a staggered timeline for open enrollment communications that avoids bo…" at bounding box center [1211, 709] width 628 height 76
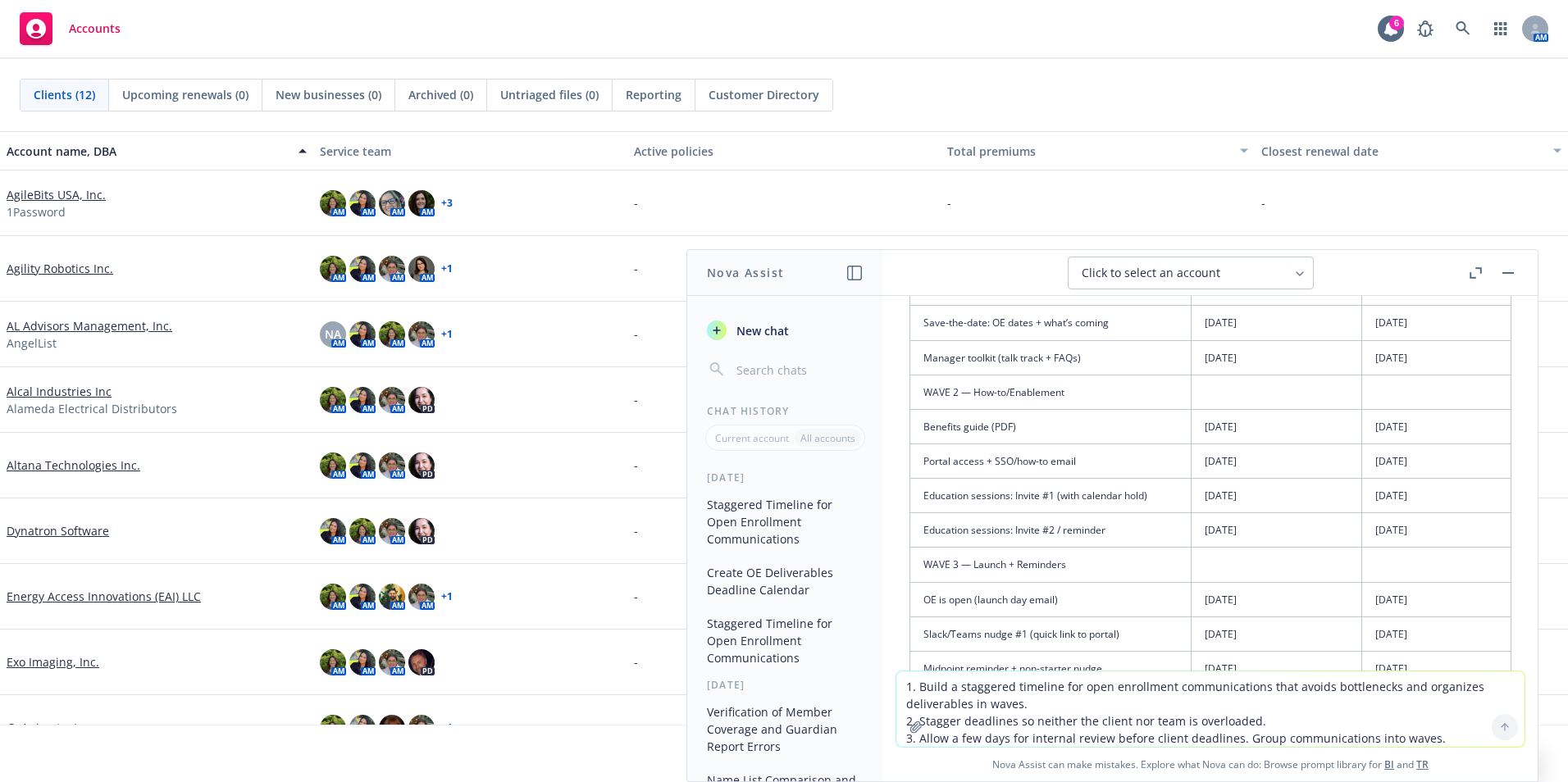
scroll to position [2624, 0]
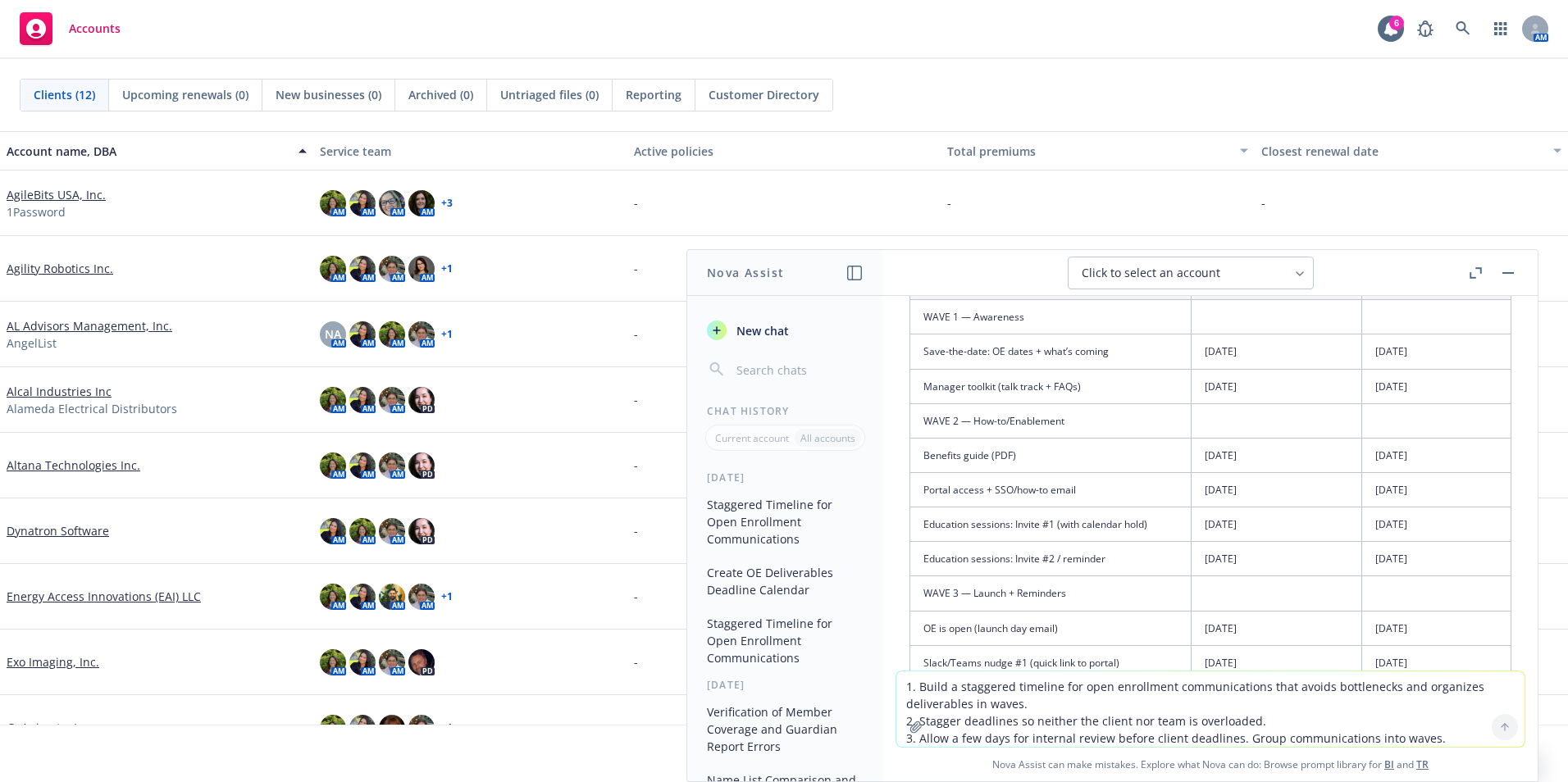
click at [990, 692] on textarea "1. Build a staggered timeline for open enrollment communications that avoids bo…" at bounding box center [1211, 709] width 628 height 76
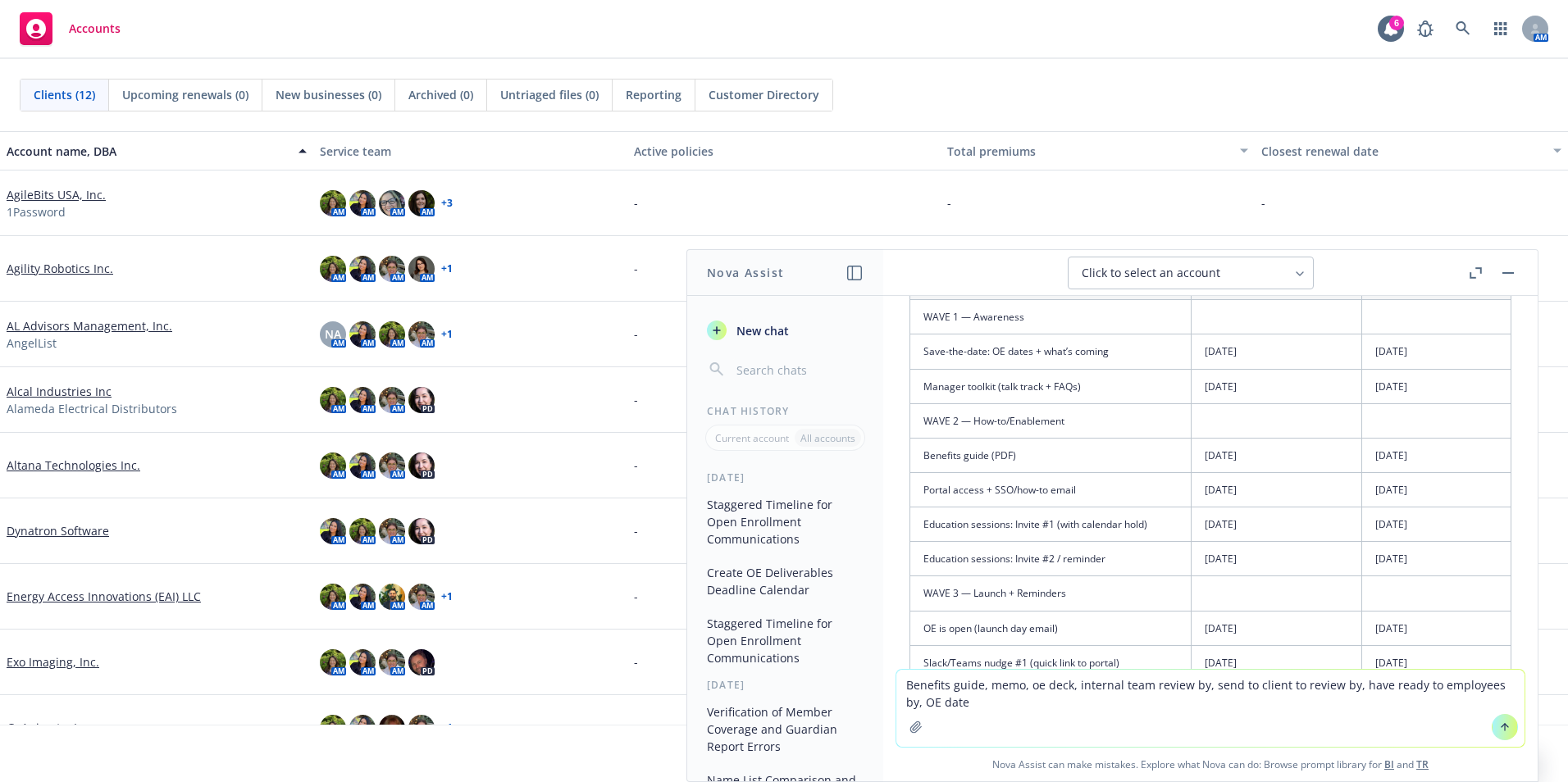
type textarea "Benefits guide, memo, oe deck, internal team review by, send to client to revie…"
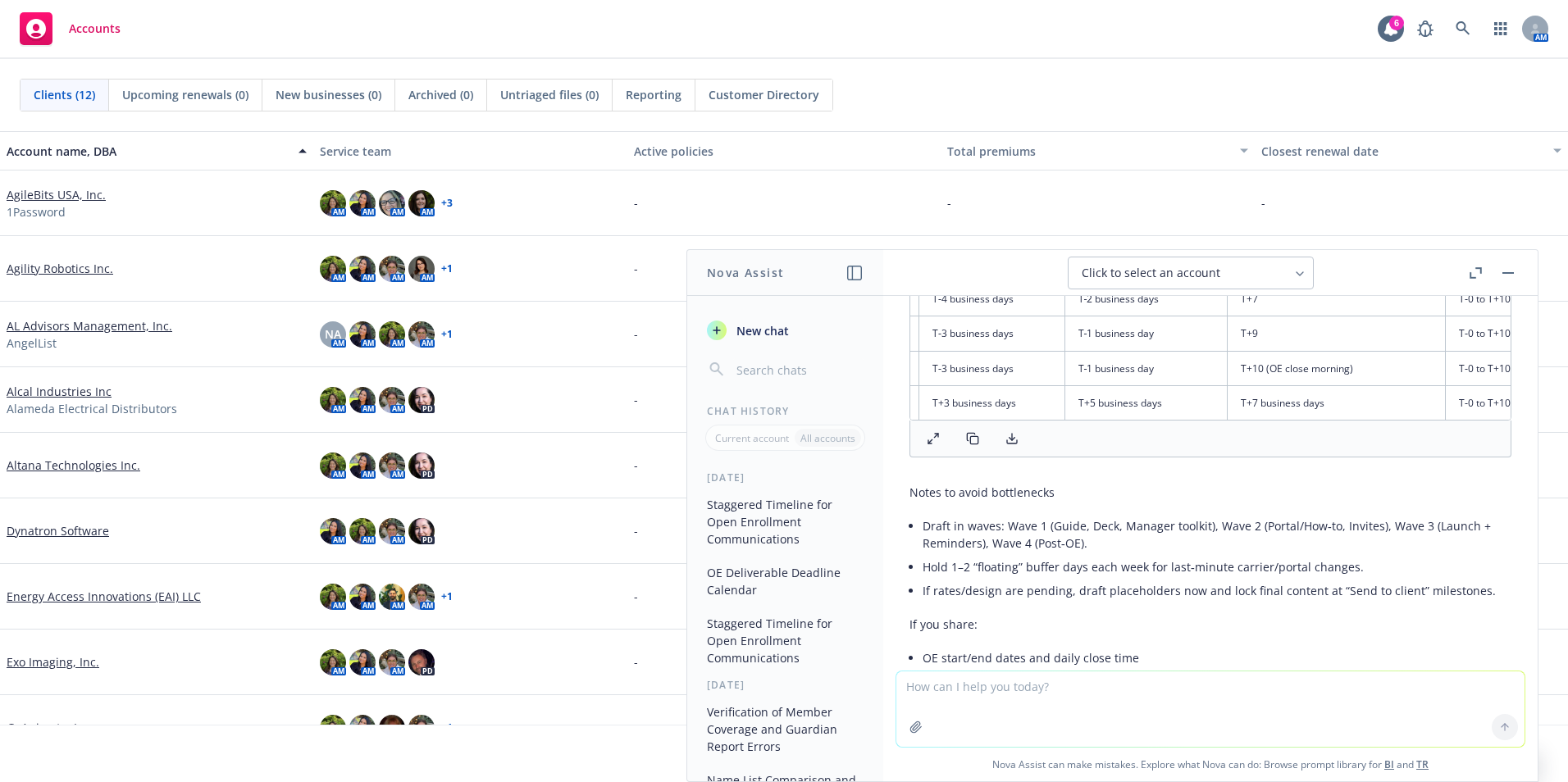
scroll to position [0, 296]
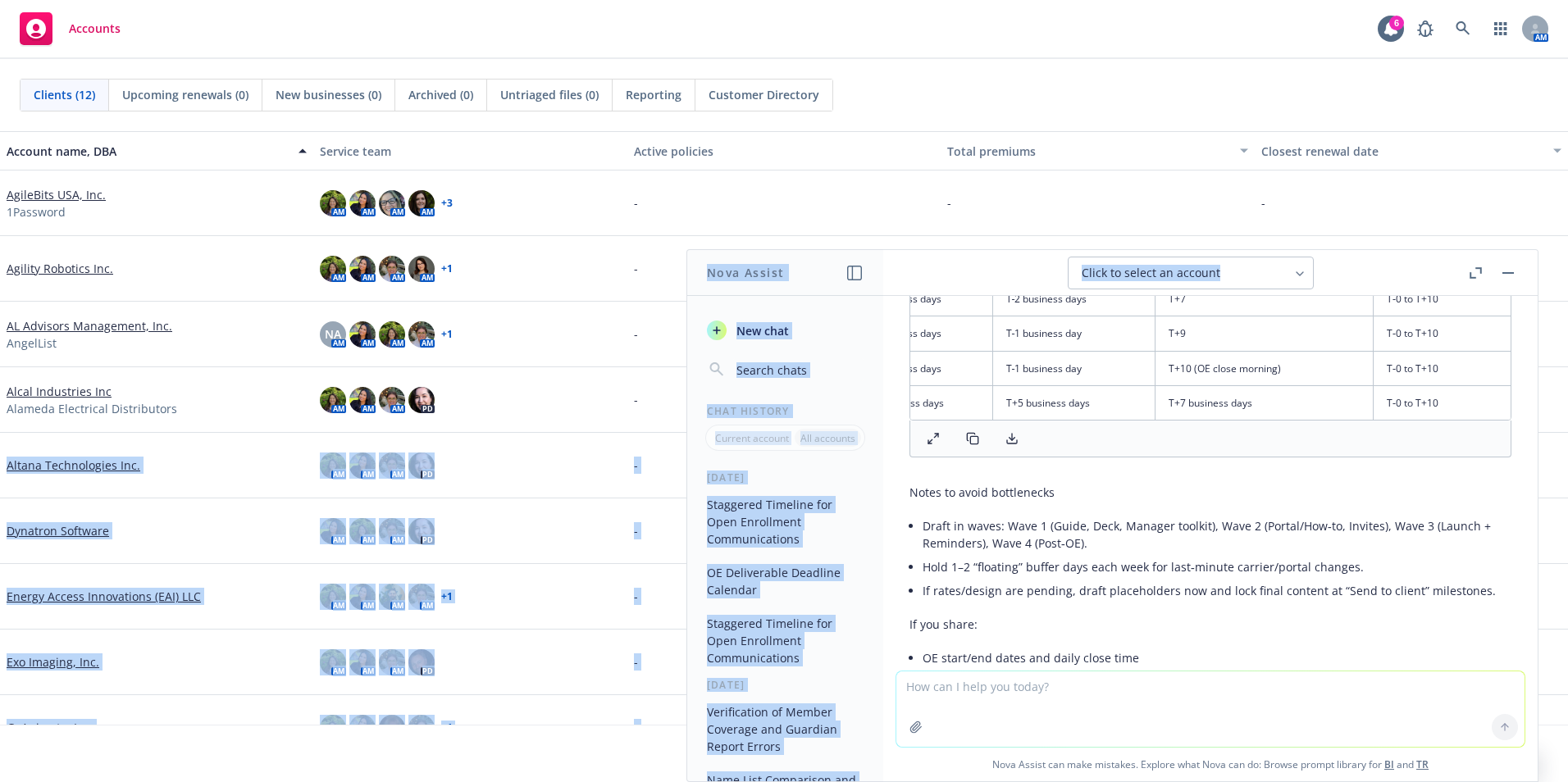
drag, startPoint x: 926, startPoint y: 379, endPoint x: 1540, endPoint y: 427, distance: 615.9
click at [1540, 427] on body "Accounts 6 AM Clients (12) Upcoming renewals (0) New businesses (0) Archived (0…" at bounding box center [784, 391] width 1568 height 782
click at [1014, 445] on icon at bounding box center [1012, 439] width 13 height 13
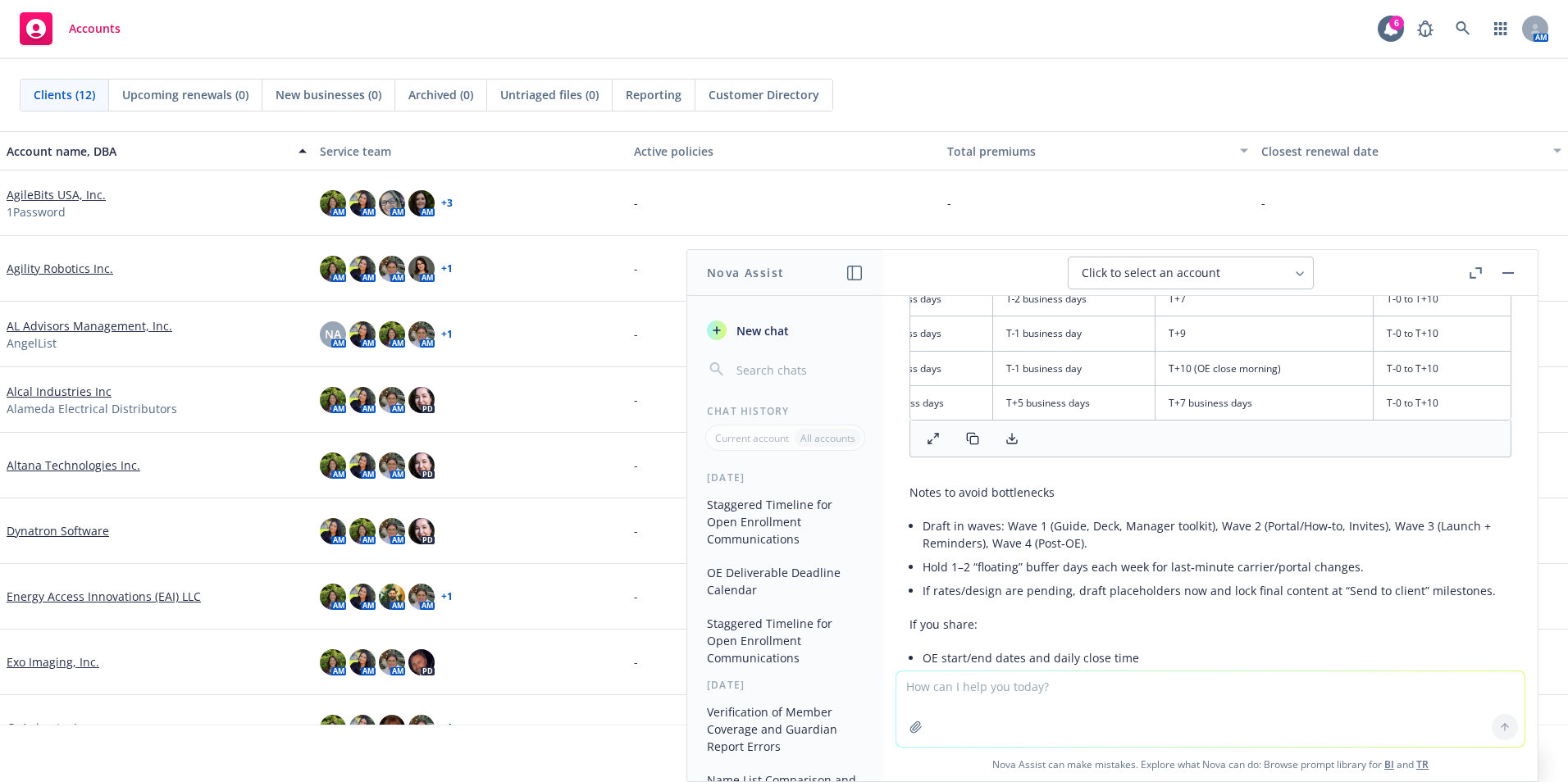
click at [1161, 555] on li "Draft in waves: Wave 1 (Guide, Deck, Manager toolkit), Wave 2 (Portal/How‑to, I…" at bounding box center [1217, 535] width 589 height 41
